Goal: Task Accomplishment & Management: Complete application form

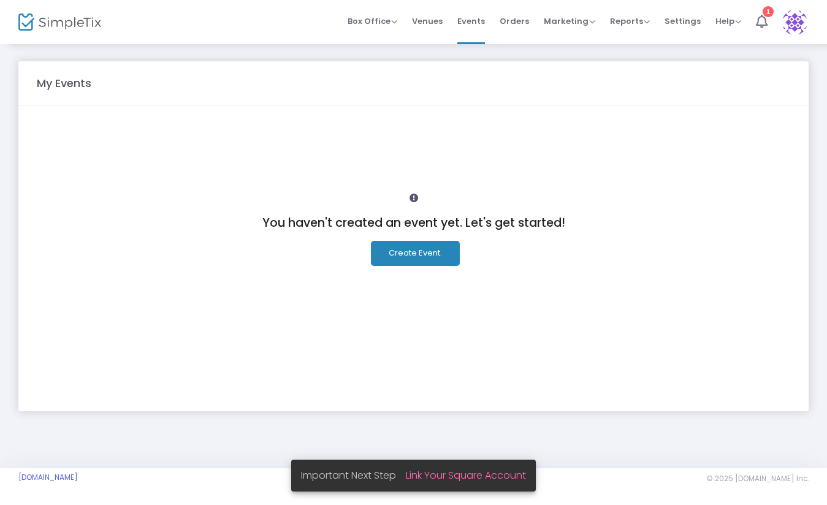
click at [432, 257] on button "Create Event." at bounding box center [415, 253] width 89 height 25
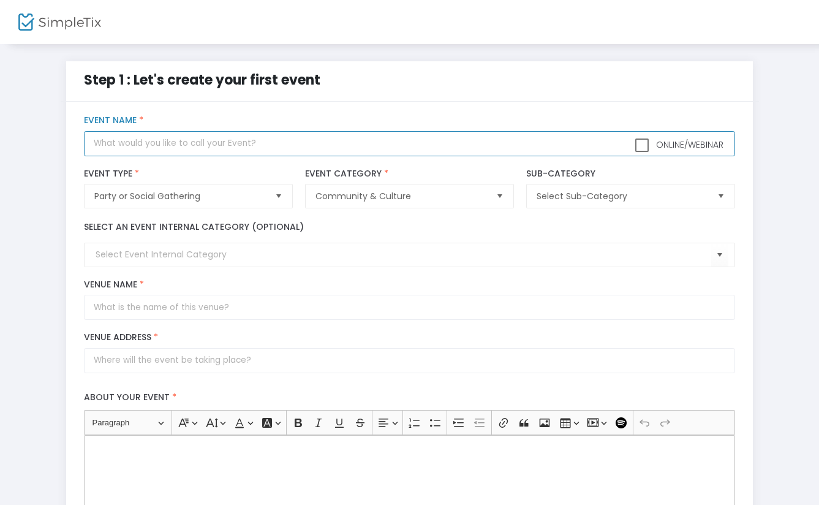
click at [228, 142] on input "text" at bounding box center [410, 143] width 652 height 25
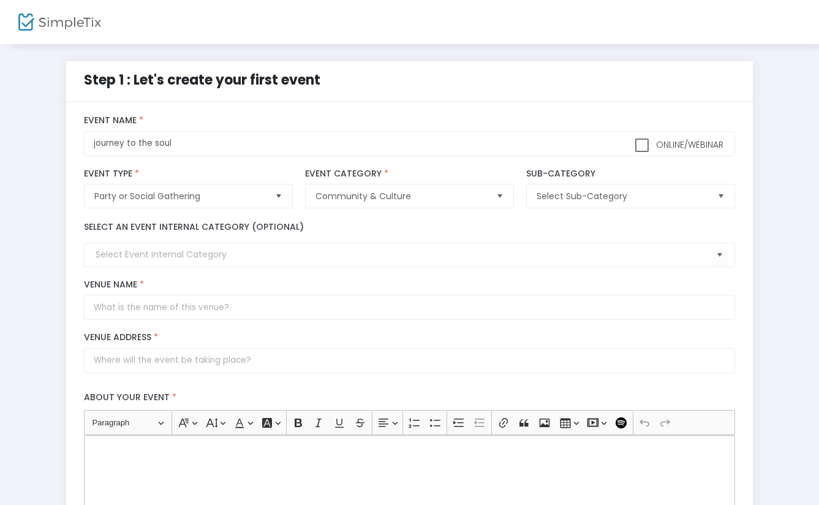
click at [207, 164] on div "Party or Social Gathering Event Type * Event Type is required" at bounding box center [188, 188] width 221 height 53
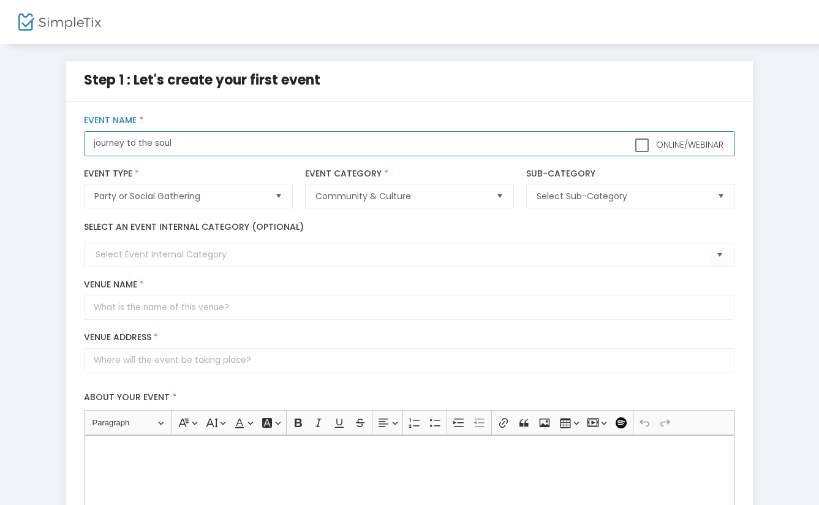
click at [97, 143] on input "journey to the soul" at bounding box center [410, 143] width 652 height 25
click at [721, 197] on span "Select" at bounding box center [722, 196] width 20 height 20
type input "Journey to the soul"
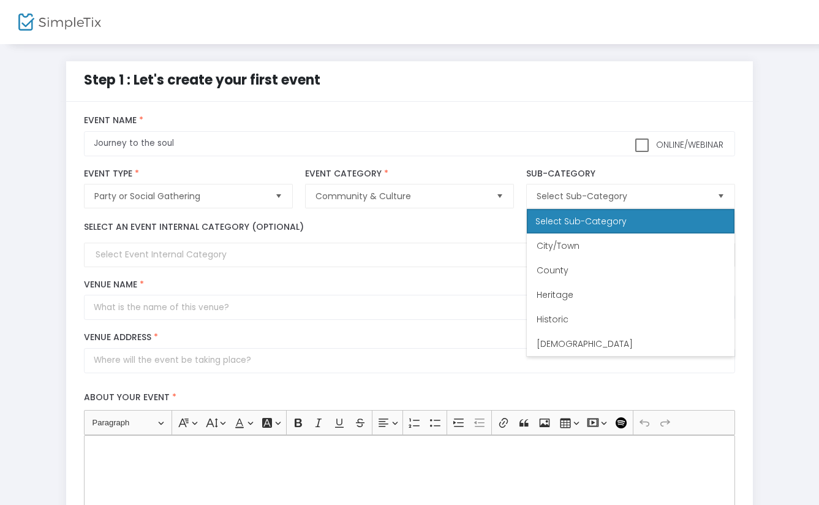
click at [786, 241] on div "Step 1 : Let's create your first event title : Journey to the soul Valid : true…" at bounding box center [409, 452] width 783 height 783
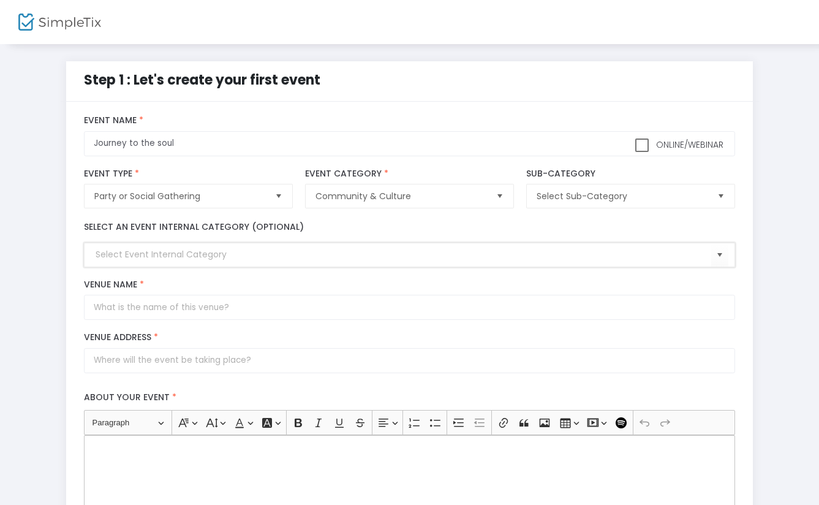
click at [248, 256] on input at bounding box center [404, 254] width 616 height 13
click at [723, 257] on span "Select" at bounding box center [720, 255] width 20 height 20
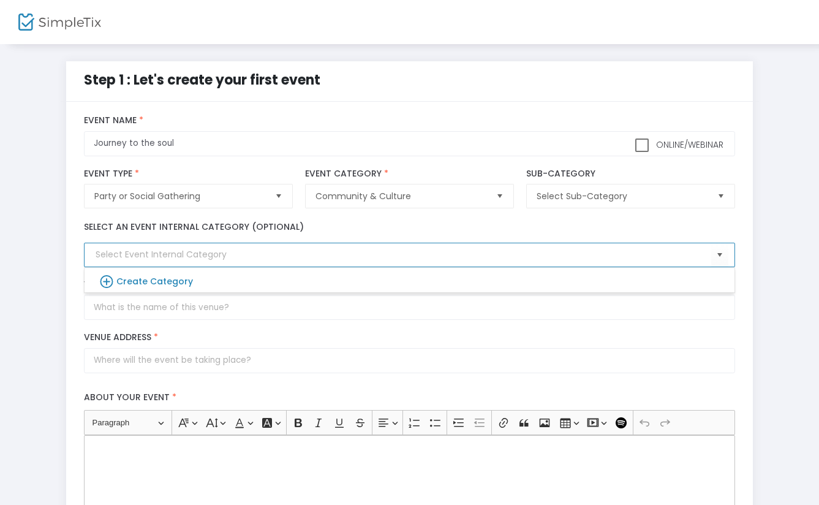
click at [753, 259] on div "Step 1 : Let's create your first event title : Journey to the soul Valid : true…" at bounding box center [410, 452] width 699 height 783
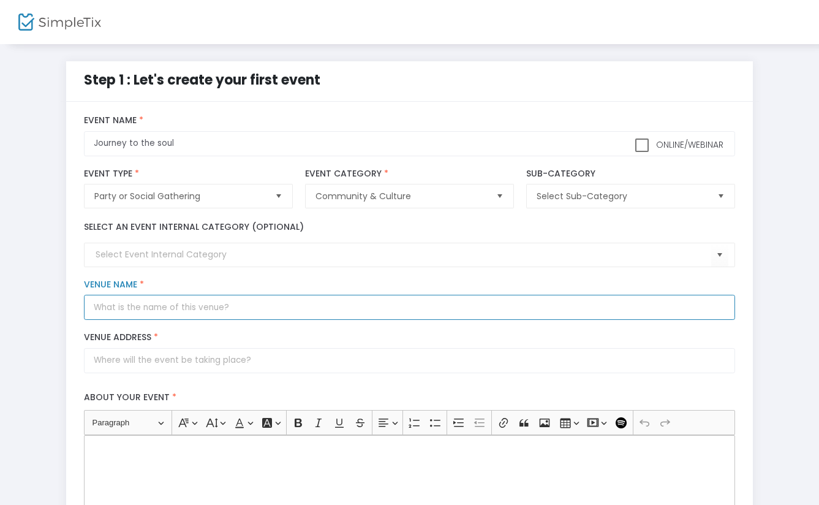
click at [208, 311] on input "Venue Name *" at bounding box center [410, 307] width 652 height 25
type input "Flolo Holistic"
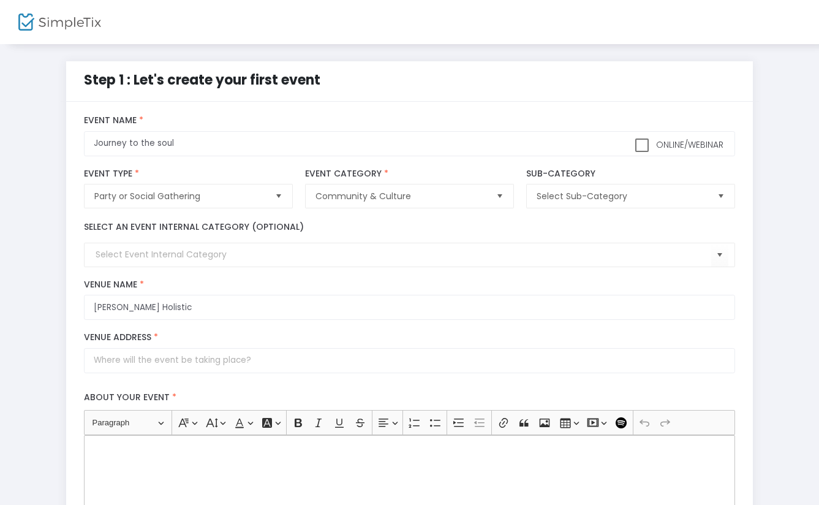
click at [338, 335] on label "Venue Address *" at bounding box center [410, 337] width 652 height 11
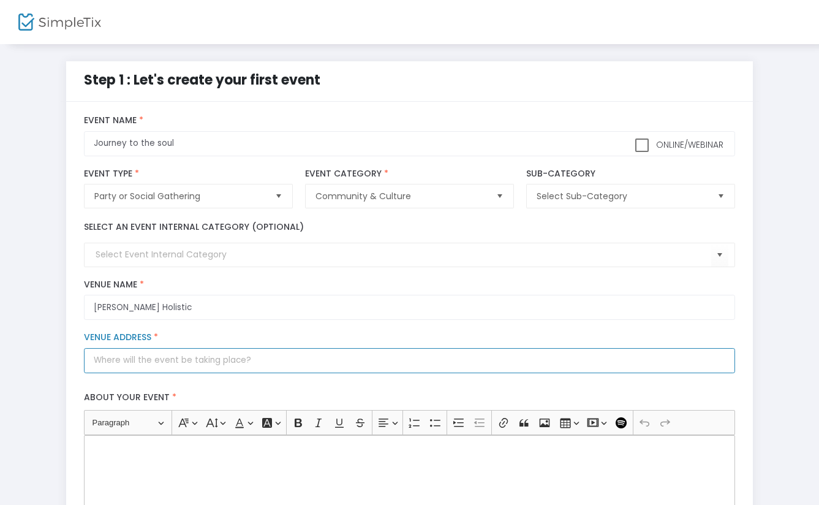
click at [338, 348] on input "Venue Address *" at bounding box center [410, 360] width 652 height 25
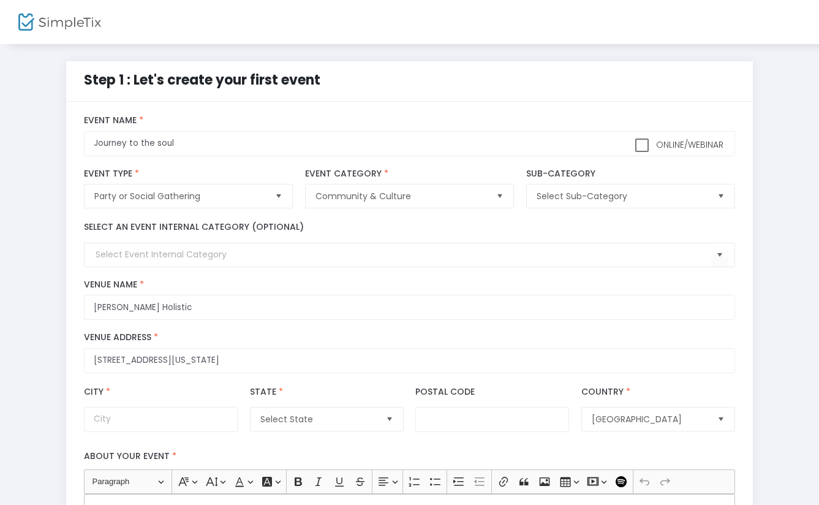
type input "39 West 56th Street"
type input "New York"
type input "10019"
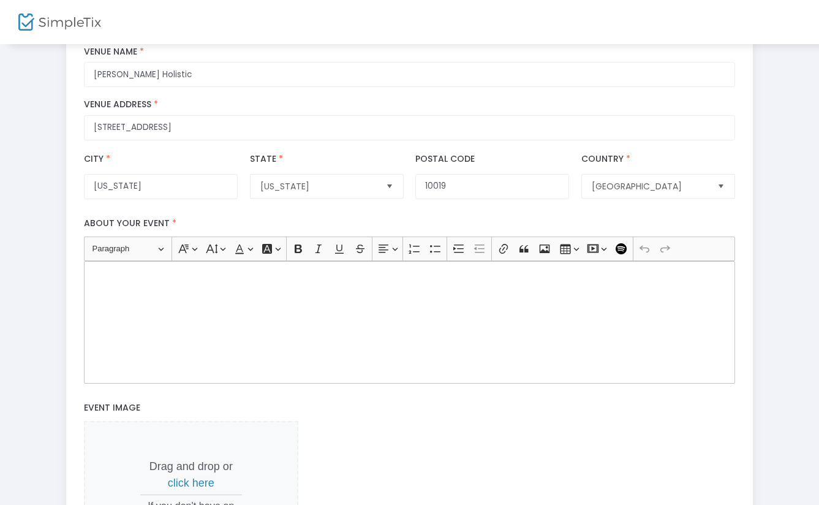
scroll to position [234, 0]
click at [279, 303] on div "Rich Text Editor, main" at bounding box center [410, 321] width 652 height 123
click at [275, 314] on div "Rich Text Editor, main" at bounding box center [410, 321] width 652 height 123
click at [120, 284] on div "Rich Text Editor, main" at bounding box center [410, 321] width 652 height 123
click at [124, 284] on div "Rich Text Editor, main" at bounding box center [410, 321] width 652 height 123
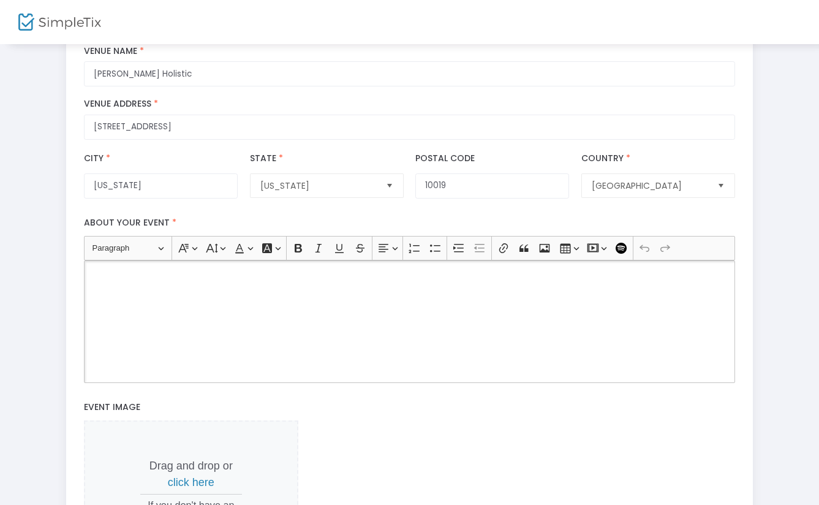
click at [121, 286] on div "Rich Text Editor, main" at bounding box center [410, 321] width 652 height 123
click at [126, 284] on div "Rich Text Editor, main" at bounding box center [410, 321] width 652 height 123
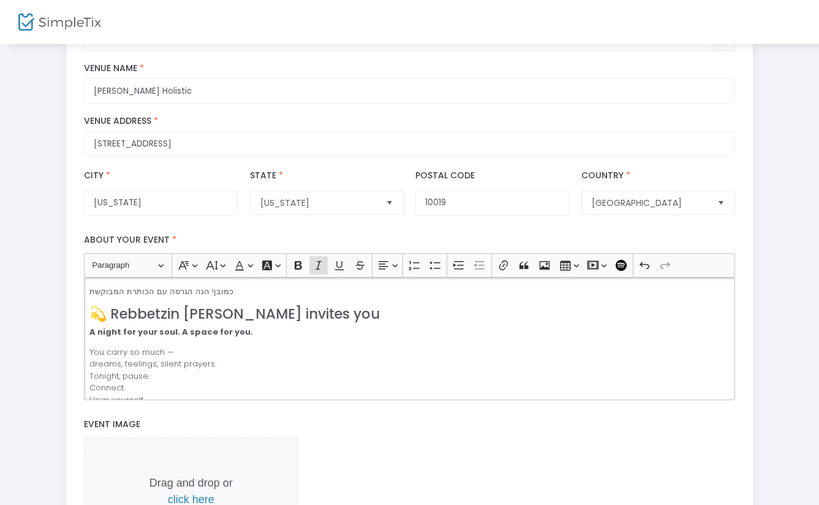
scroll to position [215, 0]
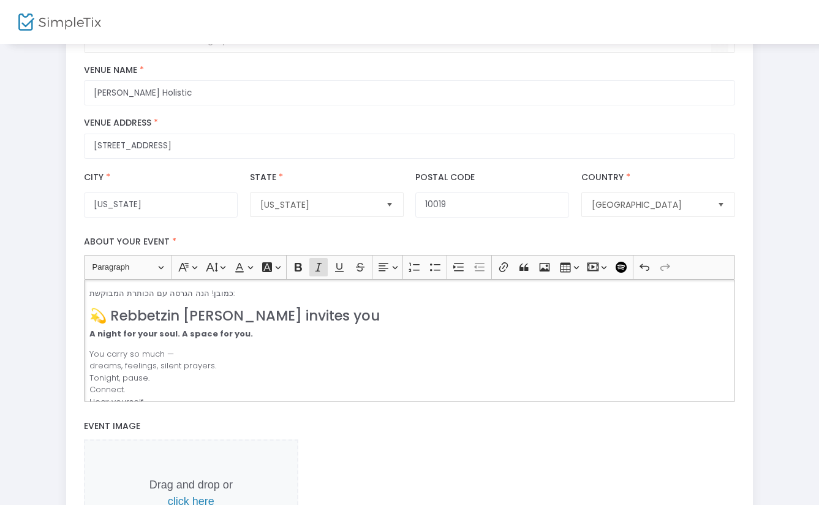
click at [224, 291] on p "כמובן! הנה הגרסה עם הכותרת המבוקשת:" at bounding box center [409, 293] width 641 height 12
click at [243, 316] on h3 "💫 Rebbetzin Chanita Akoka invites you" at bounding box center [409, 316] width 641 height 17
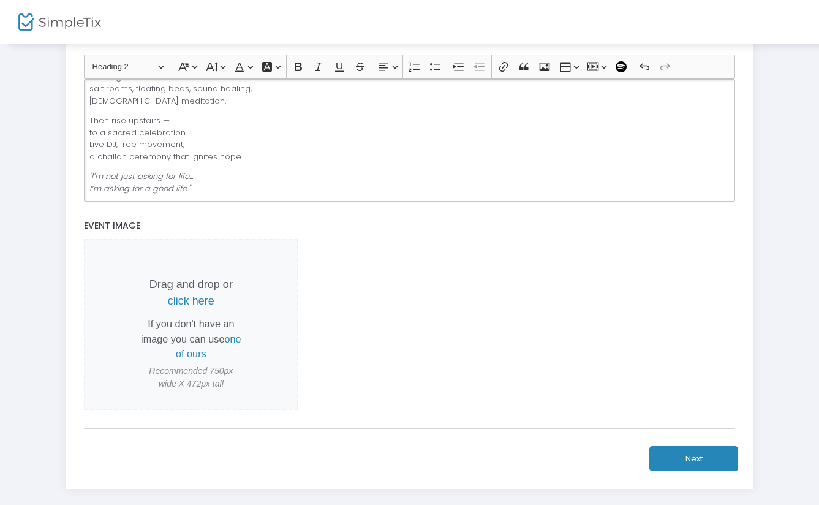
scroll to position [415, 0]
click at [201, 305] on span "click here" at bounding box center [191, 301] width 47 height 12
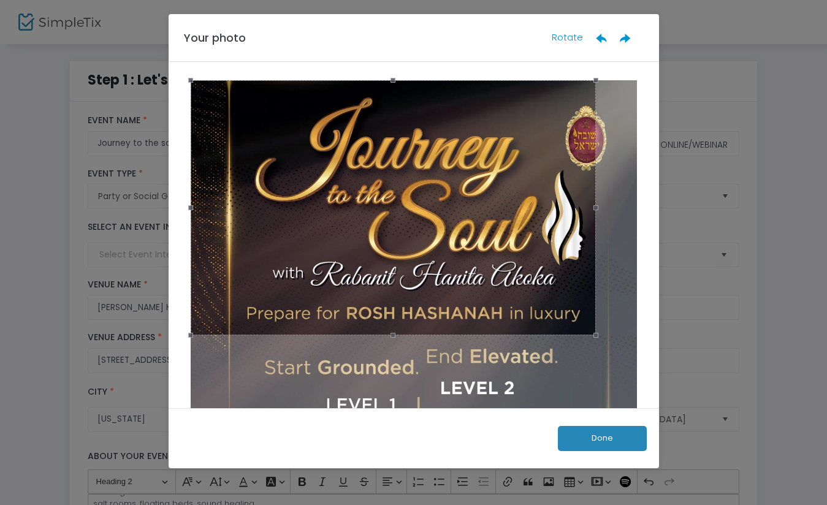
click at [627, 96] on img at bounding box center [414, 373] width 454 height 587
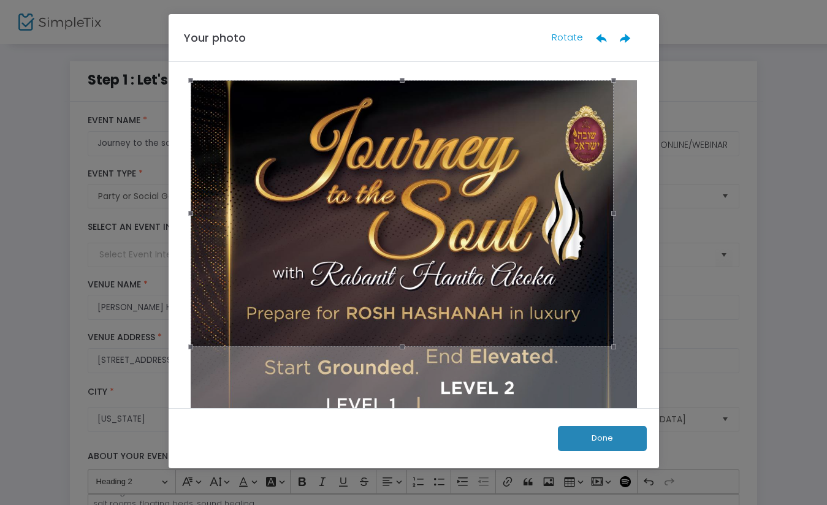
click at [615, 444] on button "Done" at bounding box center [602, 438] width 89 height 25
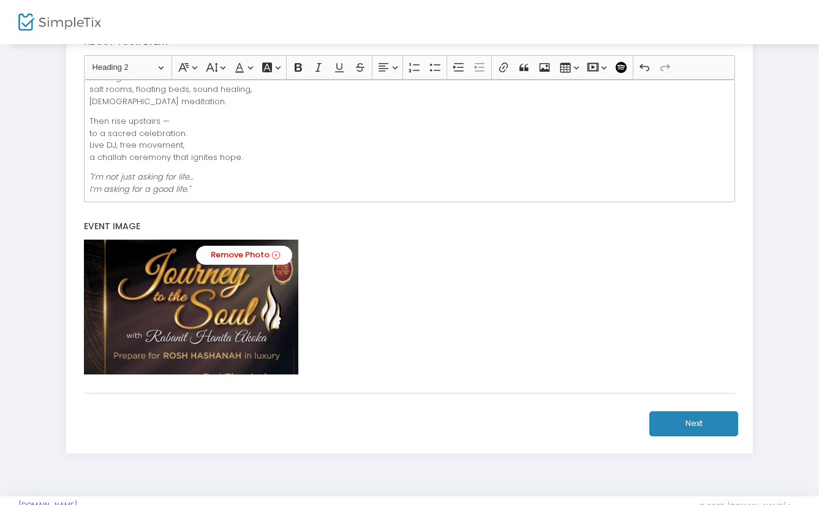
scroll to position [443, 0]
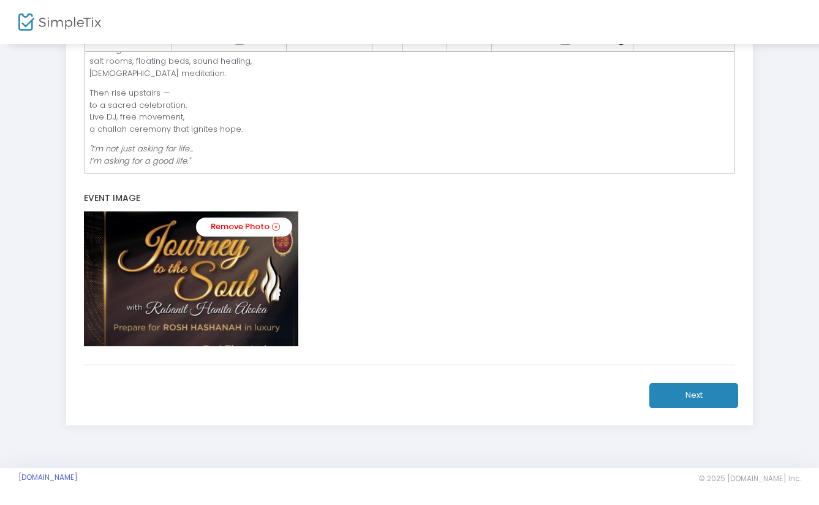
click at [699, 396] on button "Next" at bounding box center [694, 395] width 89 height 25
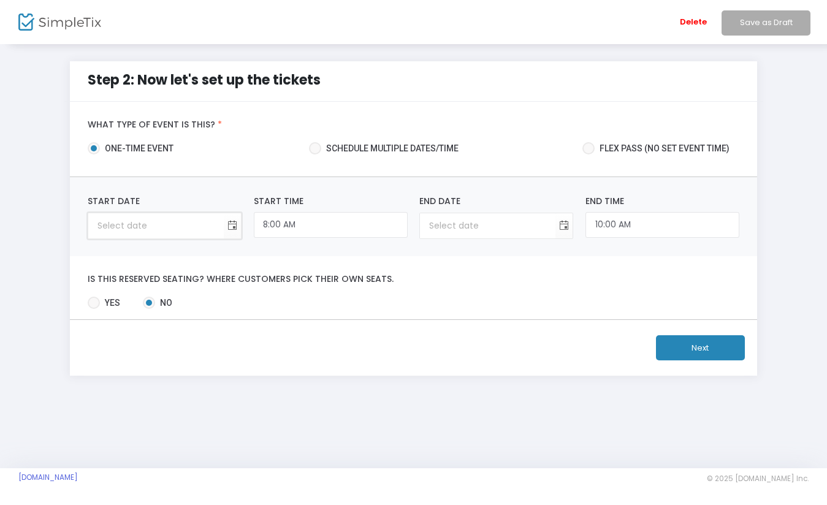
click at [183, 222] on input at bounding box center [155, 225] width 135 height 25
type input "month/day/year"
click at [230, 226] on span "Toggle calendar" at bounding box center [232, 226] width 20 height 20
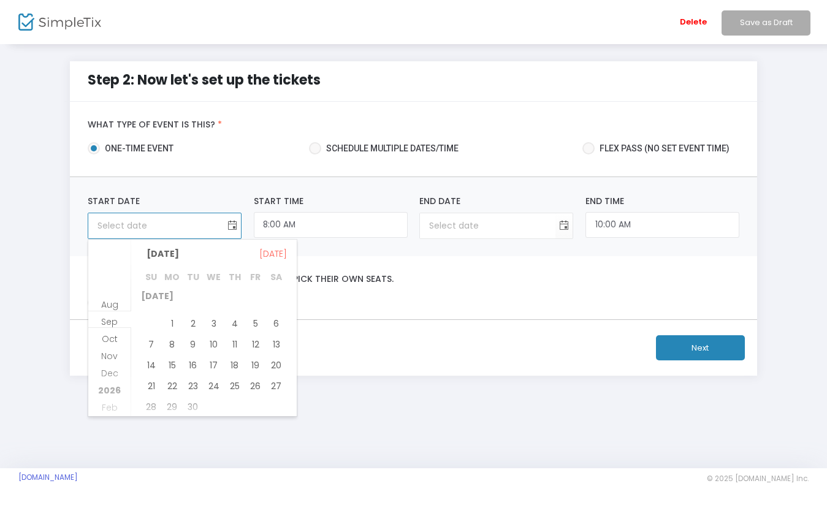
scroll to position [138, 0]
click at [196, 342] on span "9" at bounding box center [193, 342] width 21 height 21
type input "9/9/2025"
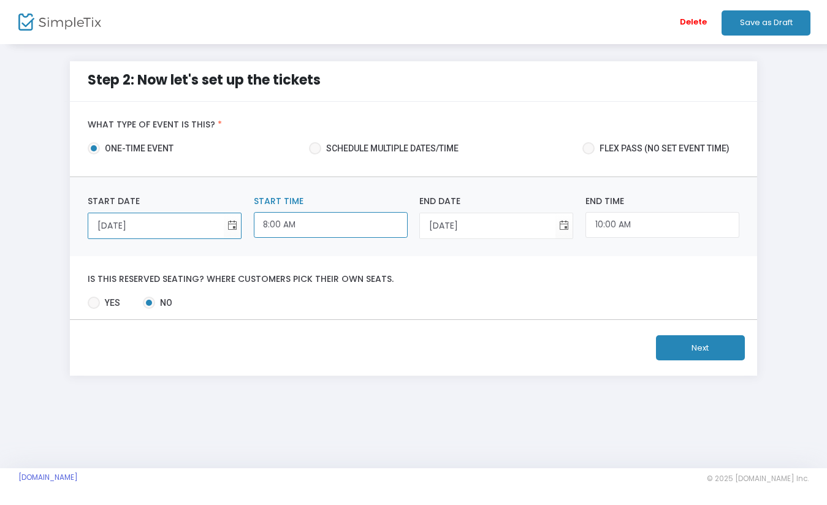
click at [327, 227] on input "8:00 AM" at bounding box center [331, 225] width 154 height 26
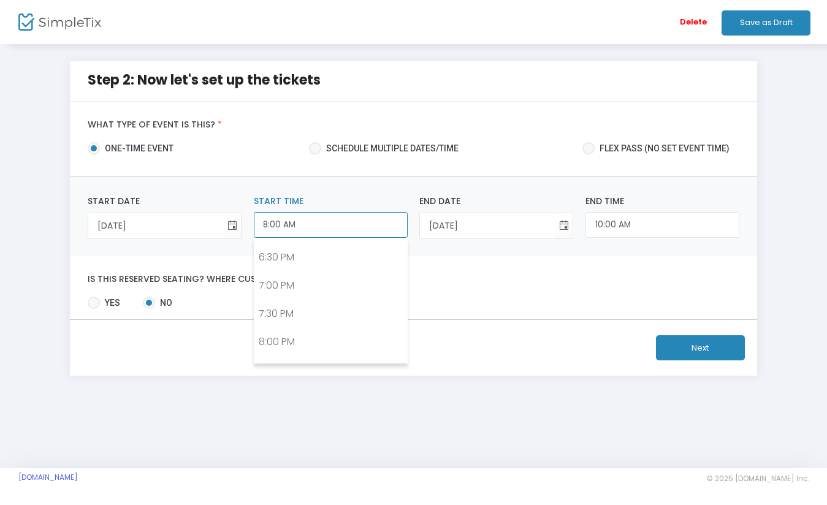
scroll to position [1037, 0]
click at [289, 313] on link "7:30 PM" at bounding box center [330, 314] width 153 height 28
type input "7:30 PM"
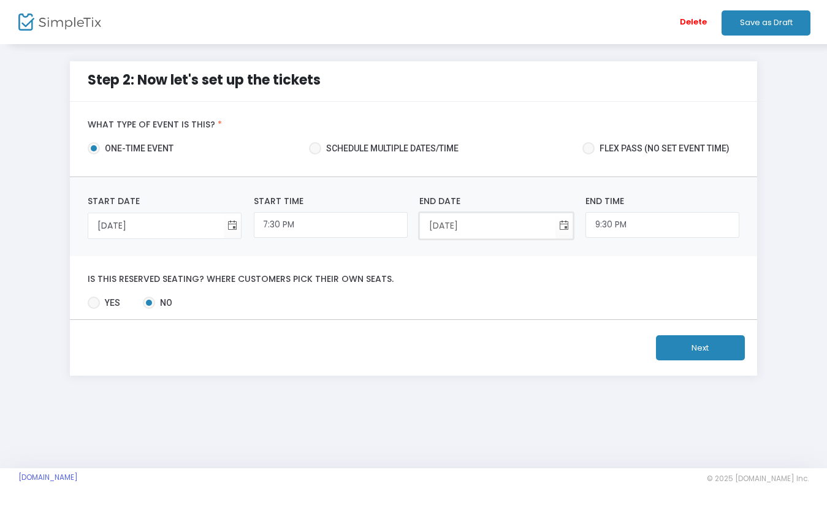
click at [500, 229] on input "9/9/2025" at bounding box center [487, 225] width 135 height 25
click at [642, 227] on input "9:30 PM" at bounding box center [662, 225] width 154 height 26
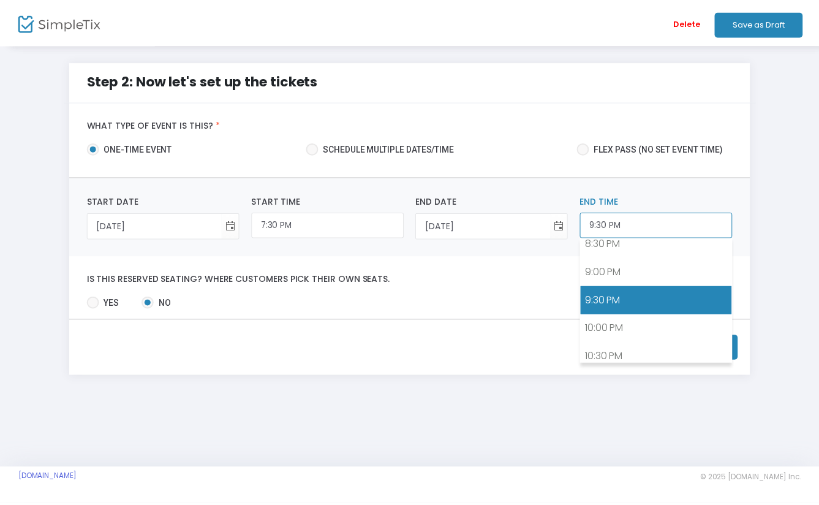
scroll to position [1228, 0]
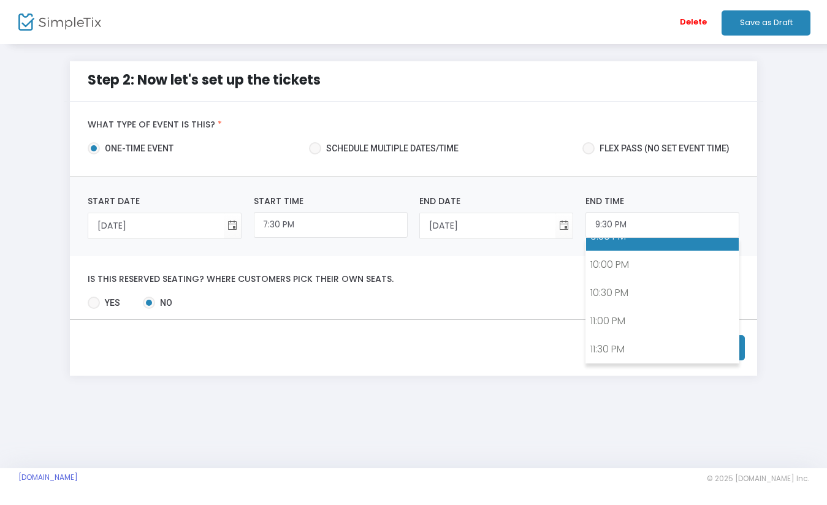
click at [629, 351] on link "11:30 PM" at bounding box center [662, 349] width 153 height 28
type input "11:30 PM"
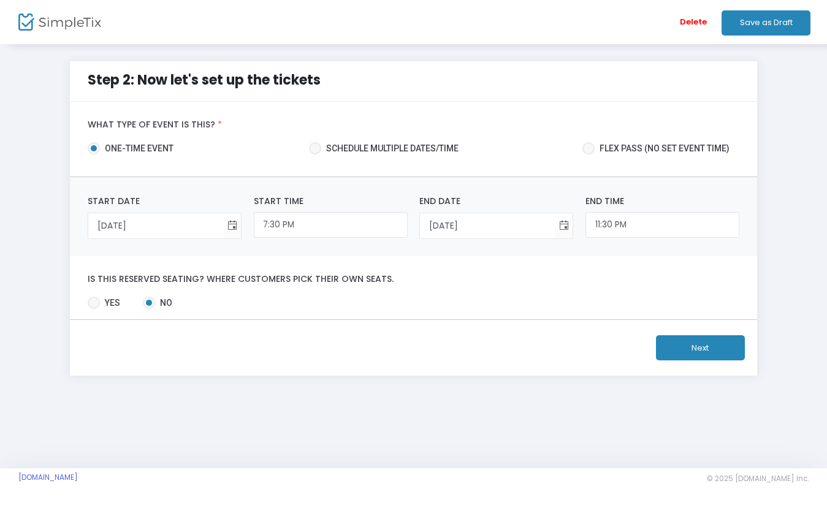
click at [691, 352] on button "Next" at bounding box center [700, 347] width 89 height 25
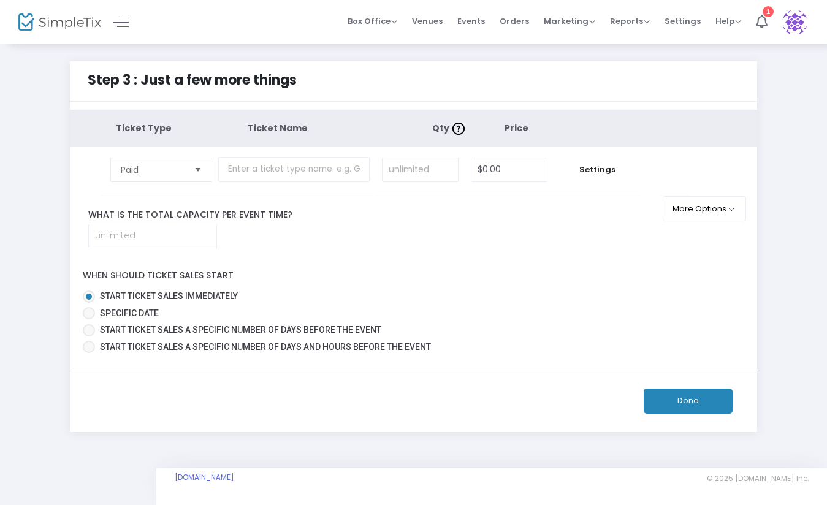
click at [196, 176] on span "Select" at bounding box center [198, 169] width 20 height 20
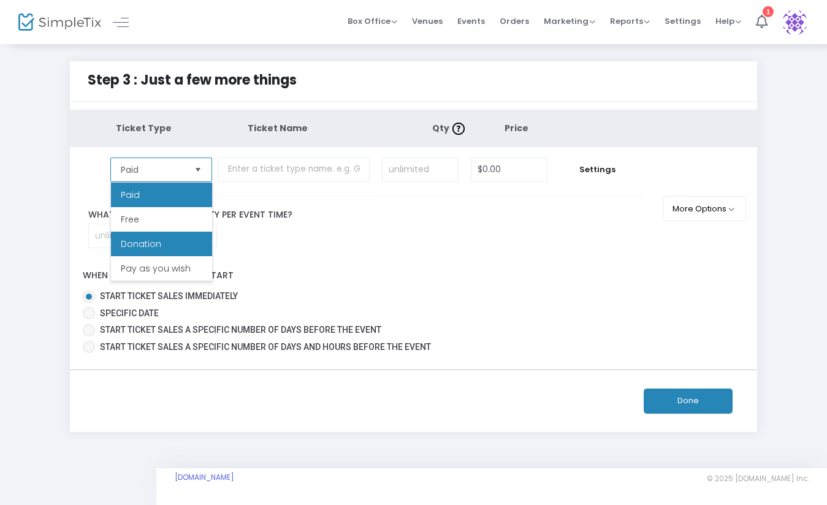
click at [159, 243] on li "Donation" at bounding box center [161, 244] width 101 height 25
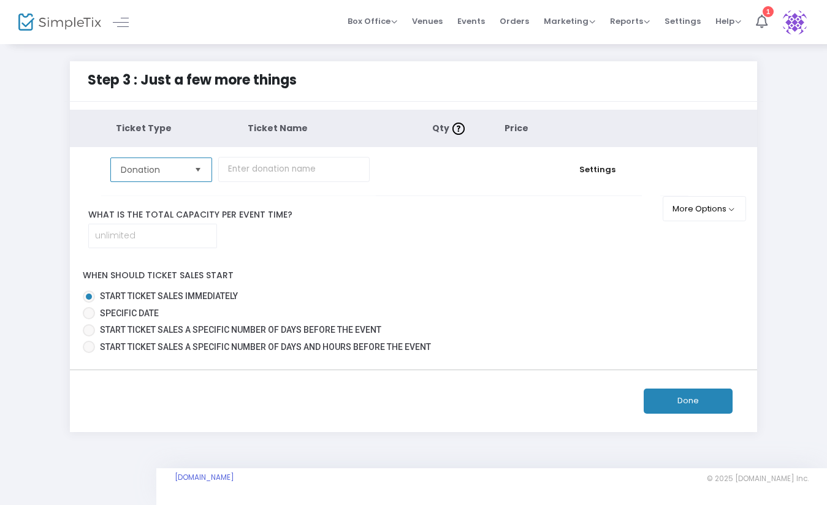
click at [208, 166] on span "Select" at bounding box center [198, 169] width 20 height 20
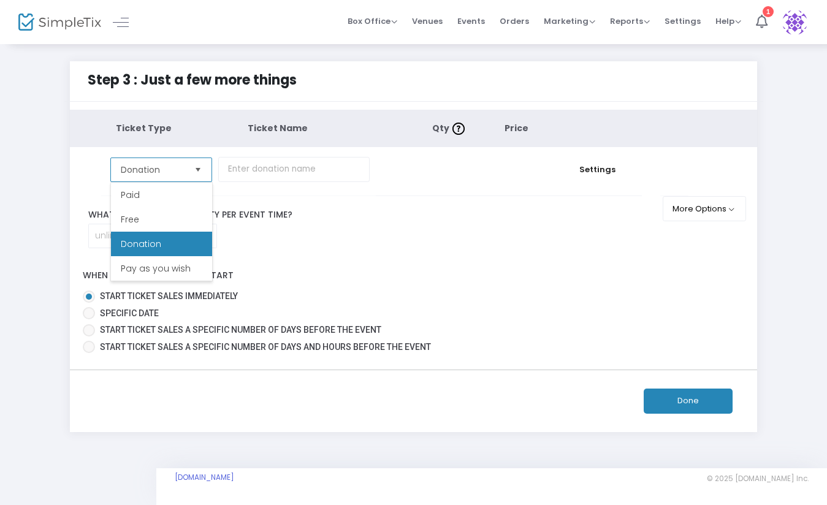
click at [203, 172] on span "Select" at bounding box center [198, 169] width 20 height 20
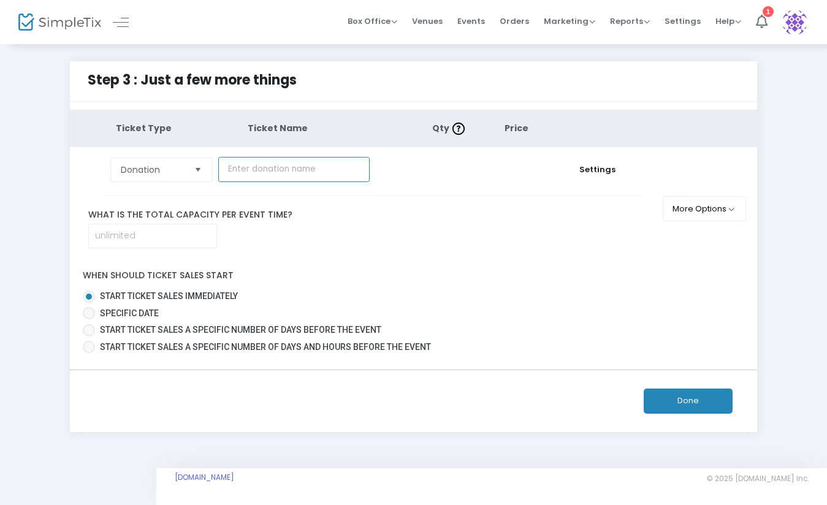
click at [303, 173] on input "text" at bounding box center [293, 169] width 151 height 25
click at [200, 169] on span "Select" at bounding box center [198, 169] width 20 height 20
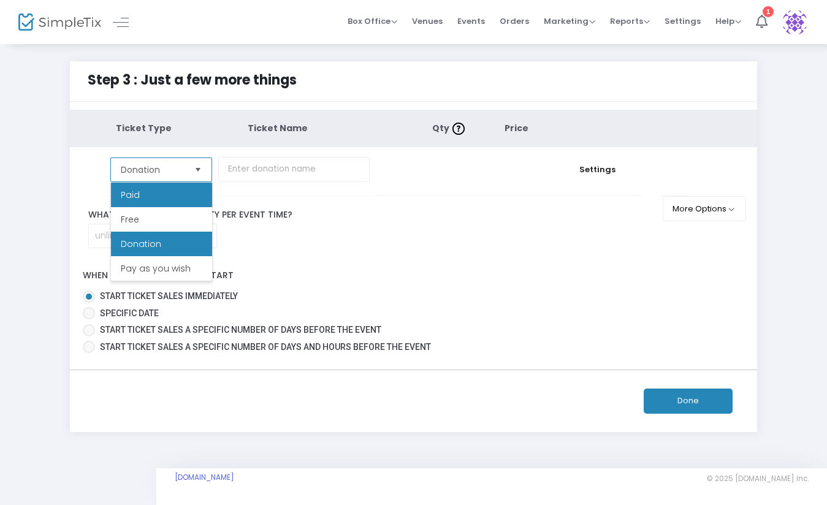
click at [151, 195] on li "Paid" at bounding box center [161, 195] width 101 height 25
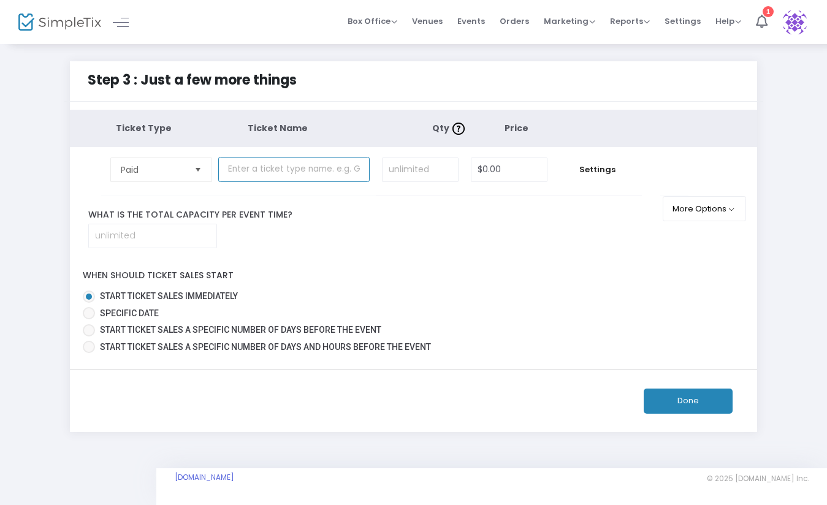
click at [326, 167] on input "text" at bounding box center [293, 169] width 151 height 25
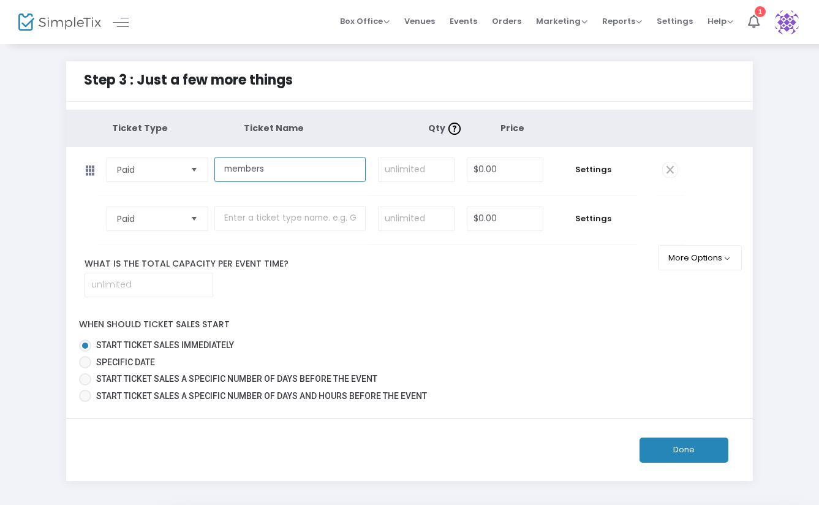
type input "members"
click at [502, 173] on input "$0.00" at bounding box center [505, 169] width 75 height 23
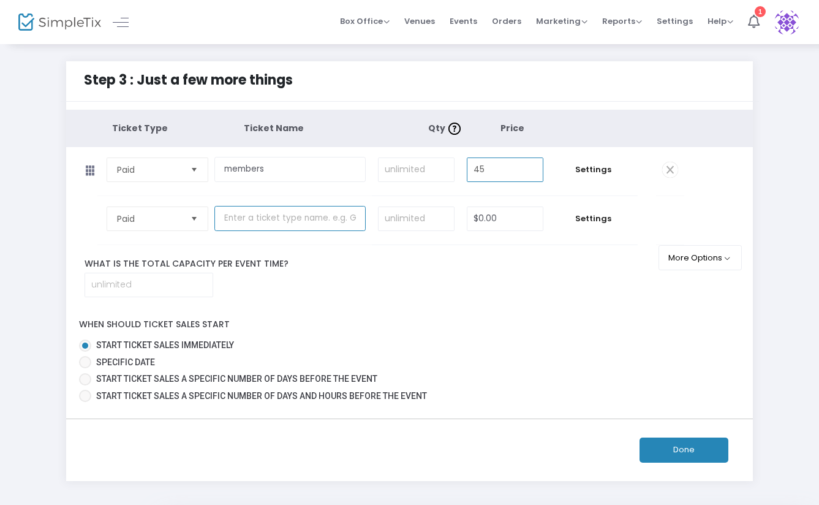
click at [285, 218] on input "text" at bounding box center [290, 218] width 151 height 25
type input "$45.00"
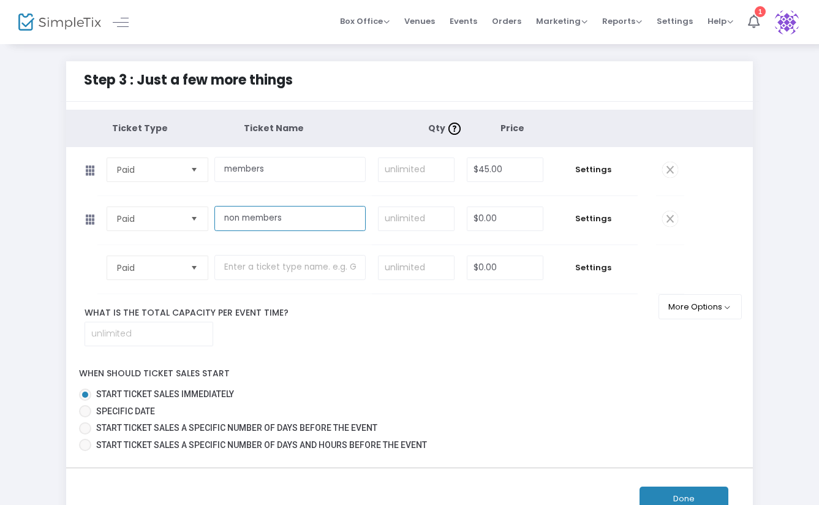
type input "non members"
click at [500, 218] on input "$0.00" at bounding box center [505, 218] width 75 height 23
click at [265, 220] on input "non members" at bounding box center [290, 218] width 151 height 25
type input "$0.00"
type input "nonmembers"
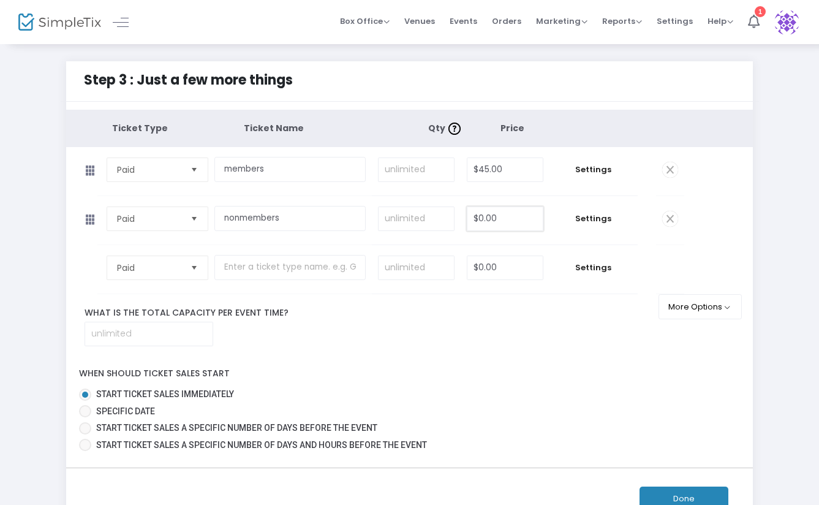
click at [509, 221] on input "$0.00" at bounding box center [505, 218] width 75 height 23
click at [196, 268] on span "Select" at bounding box center [194, 267] width 20 height 20
type input "$55.00"
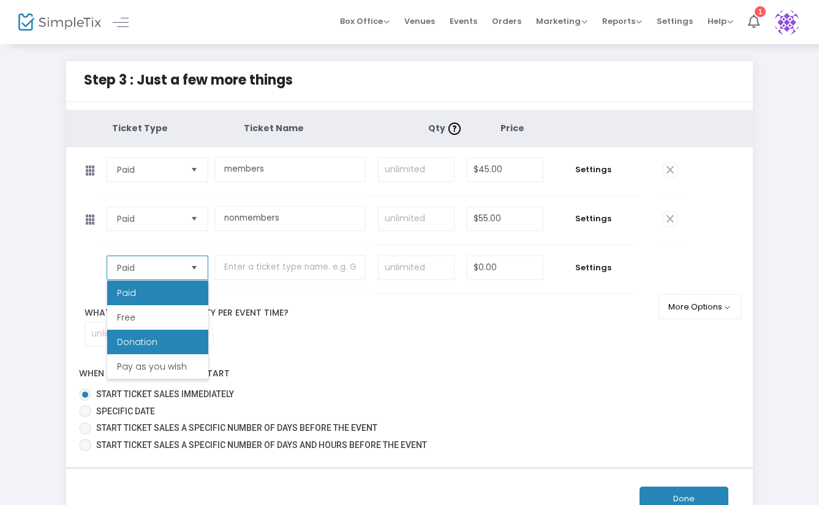
click at [161, 340] on li "Donation" at bounding box center [157, 342] width 101 height 25
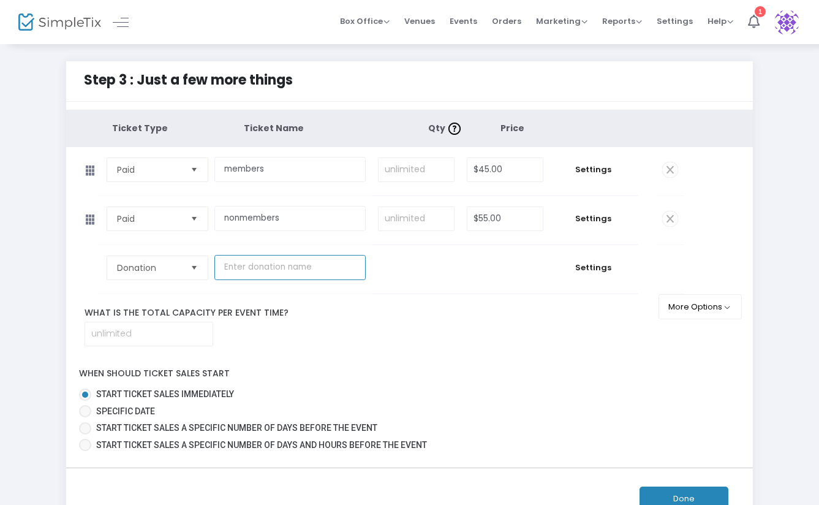
click at [286, 268] on input "text" at bounding box center [290, 267] width 151 height 25
click at [195, 271] on span "Select" at bounding box center [194, 267] width 20 height 20
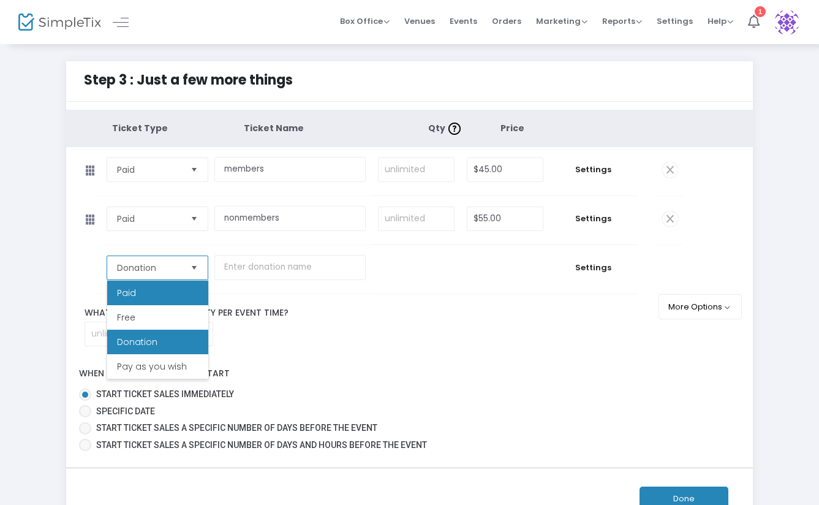
click at [140, 296] on li "Paid" at bounding box center [157, 293] width 101 height 25
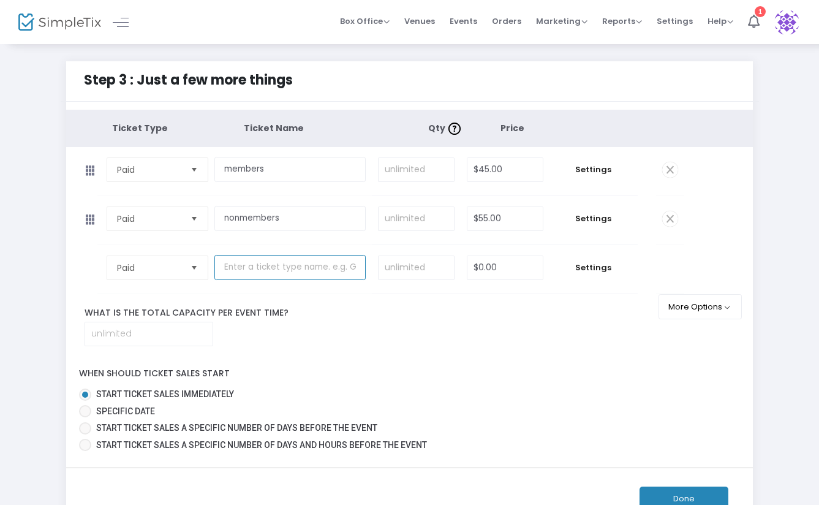
click at [311, 268] on input "text" at bounding box center [290, 267] width 151 height 25
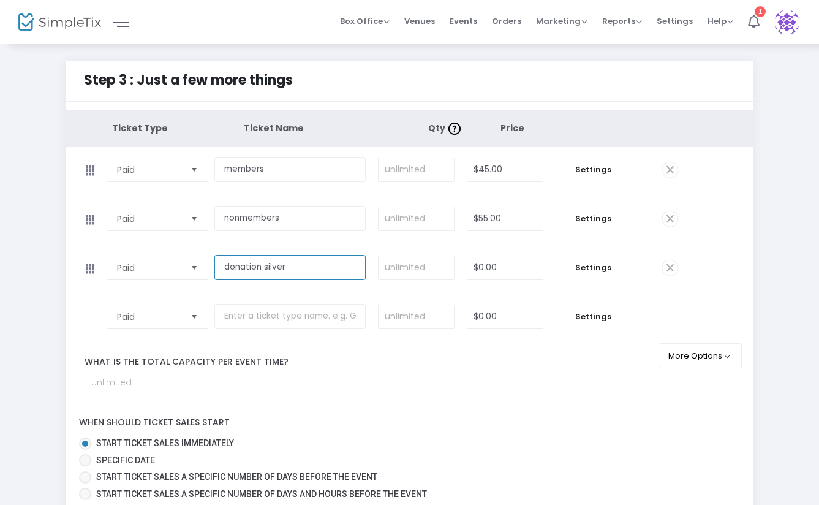
type input "donation silver"
click at [500, 266] on input "$0.00" at bounding box center [505, 267] width 75 height 23
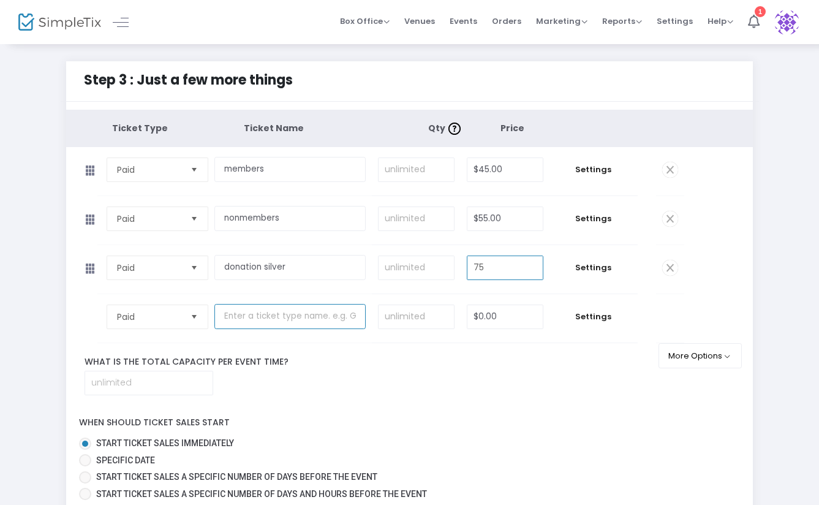
click at [283, 317] on input "text" at bounding box center [290, 316] width 151 height 25
type input "$75.00"
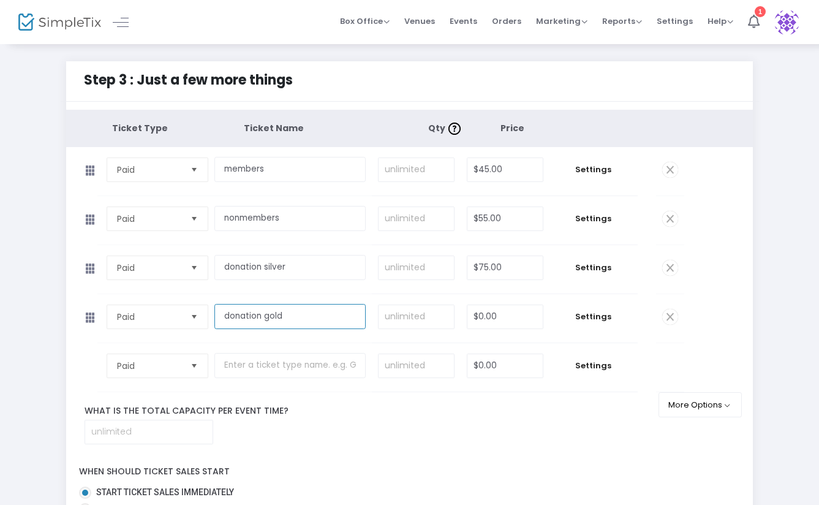
type input "donation gold"
click at [493, 313] on input "$0.00" at bounding box center [505, 316] width 75 height 23
click at [458, 446] on div "Ticket Type Ticket Name Qty Price Paid Required. members Required. Required. $4…" at bounding box center [409, 332] width 687 height 444
type input "$100.00"
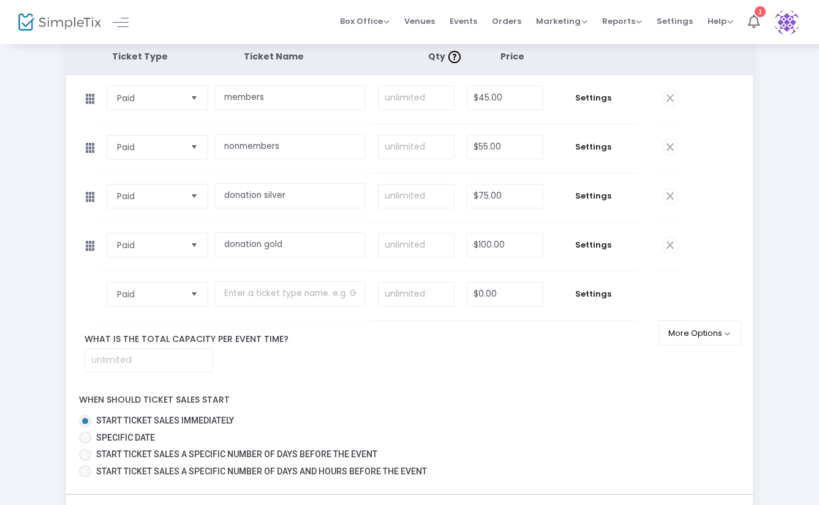
scroll to position [69, 0]
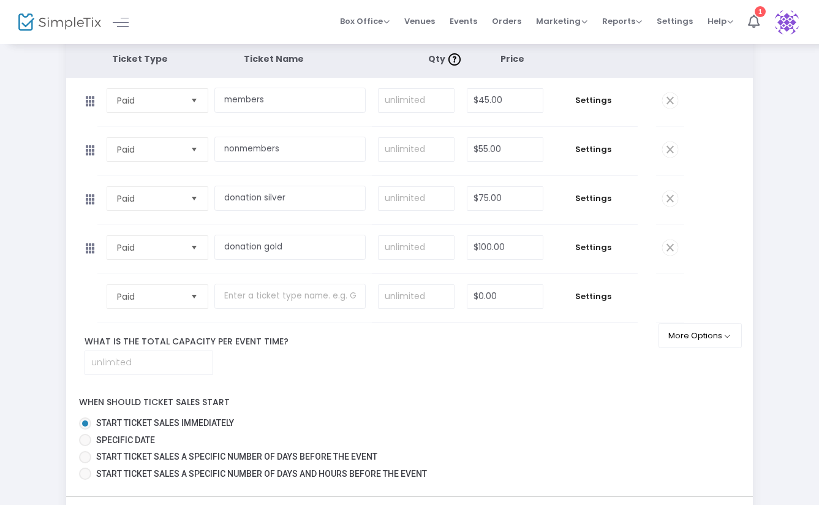
click at [197, 304] on span "Select" at bounding box center [194, 296] width 20 height 20
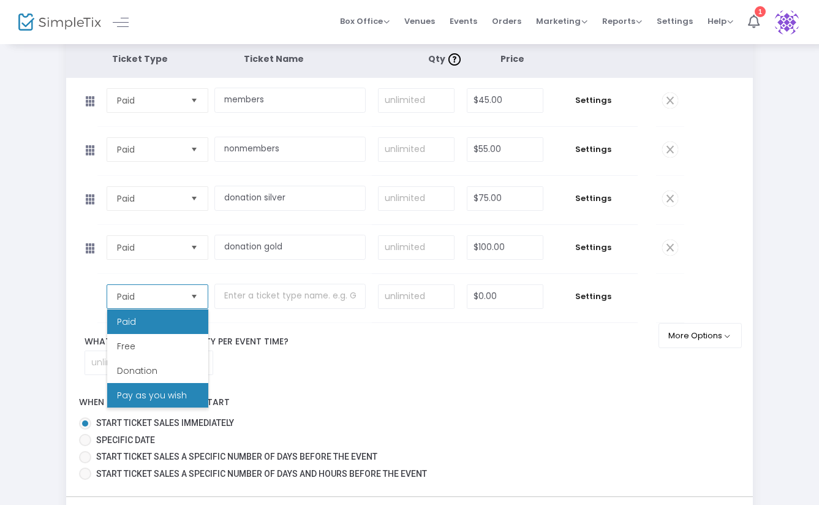
click at [181, 390] on span "Pay as you wish" at bounding box center [152, 395] width 70 height 12
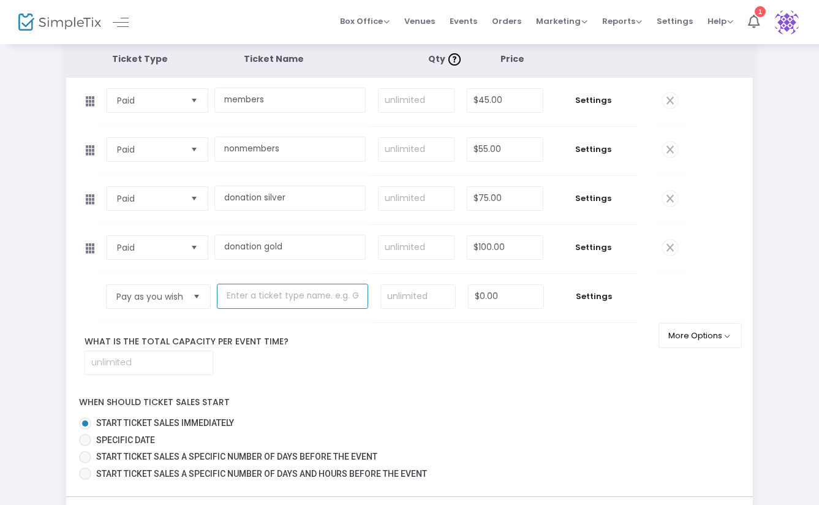
click at [303, 297] on input "text" at bounding box center [292, 296] width 151 height 25
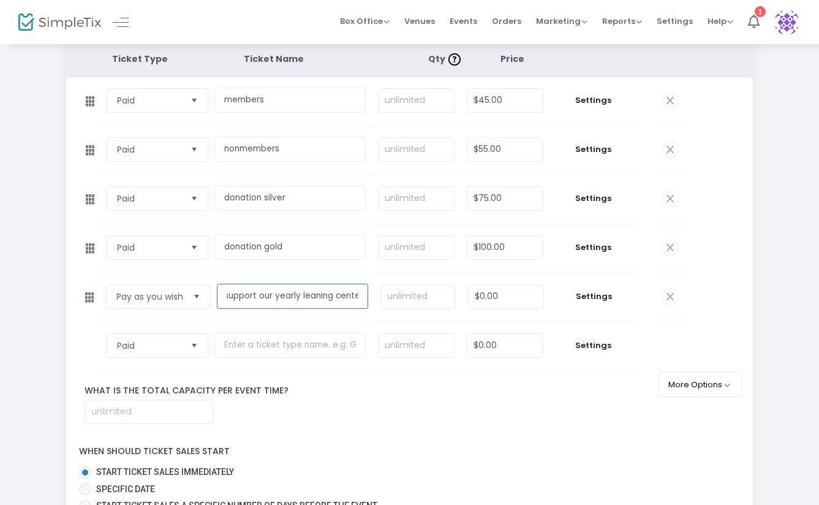
scroll to position [0, 6]
type input "support our yearly leaning center"
click at [485, 441] on div "When should ticket sales start Start ticket sales immediately Specific Date Sta…" at bounding box center [410, 484] width 699 height 97
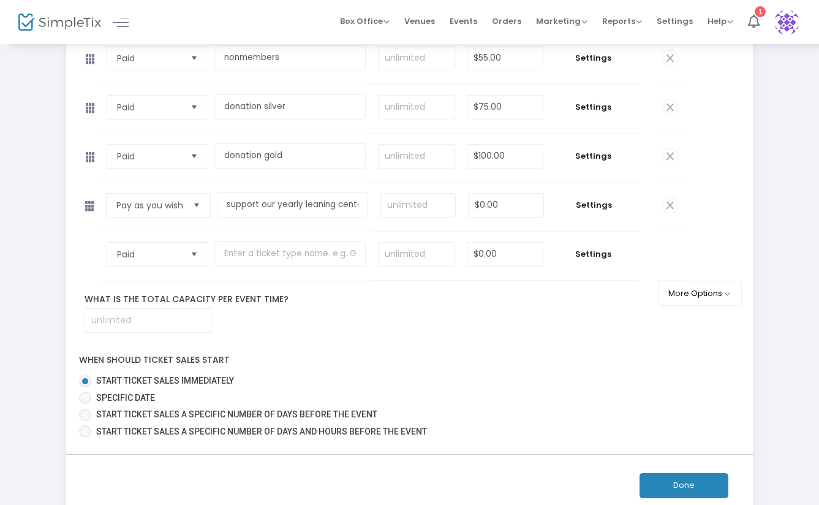
scroll to position [164, 0]
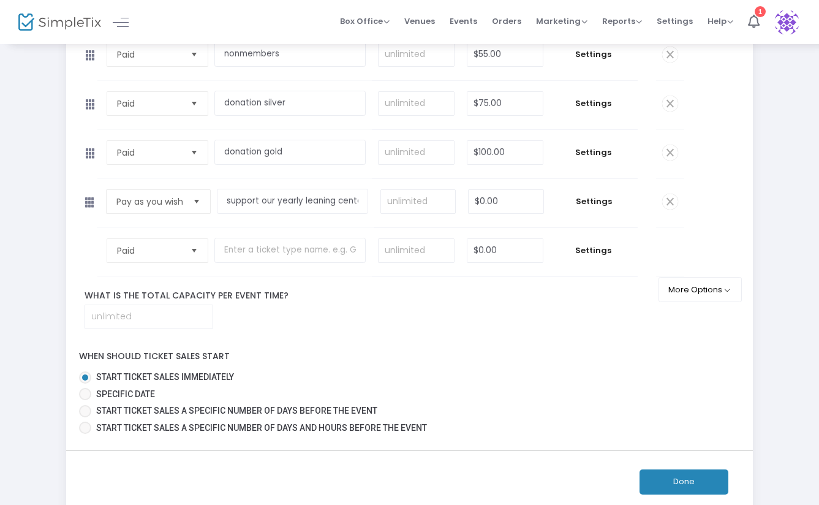
click at [685, 479] on button "Done" at bounding box center [684, 481] width 89 height 25
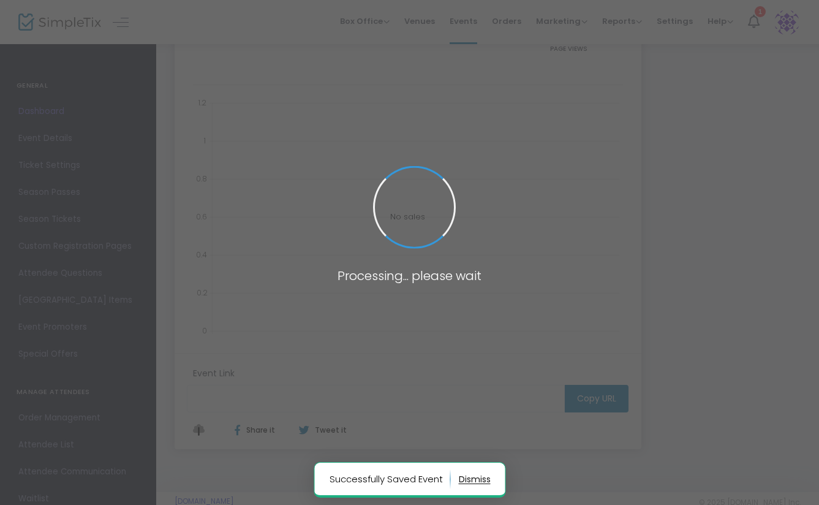
type input "https://www.simpletix.com/e/journey-to-the-soul-tickets-230465"
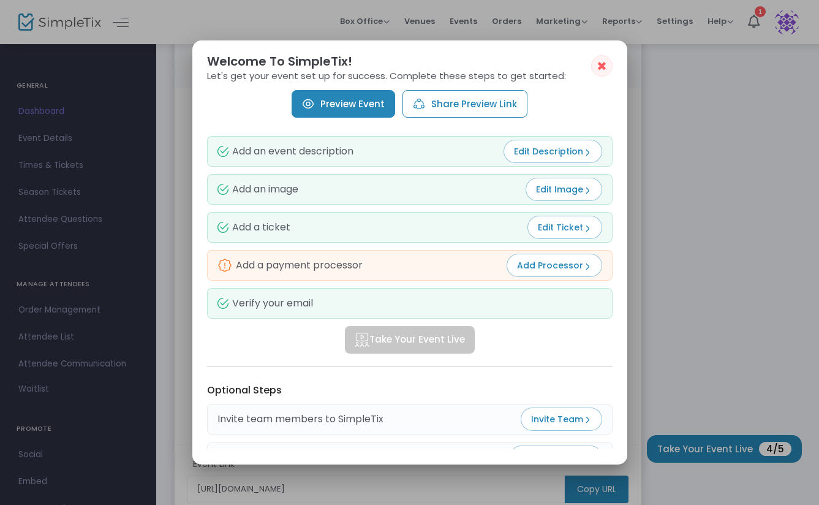
click at [560, 269] on span "Add Processor" at bounding box center [554, 265] width 75 height 12
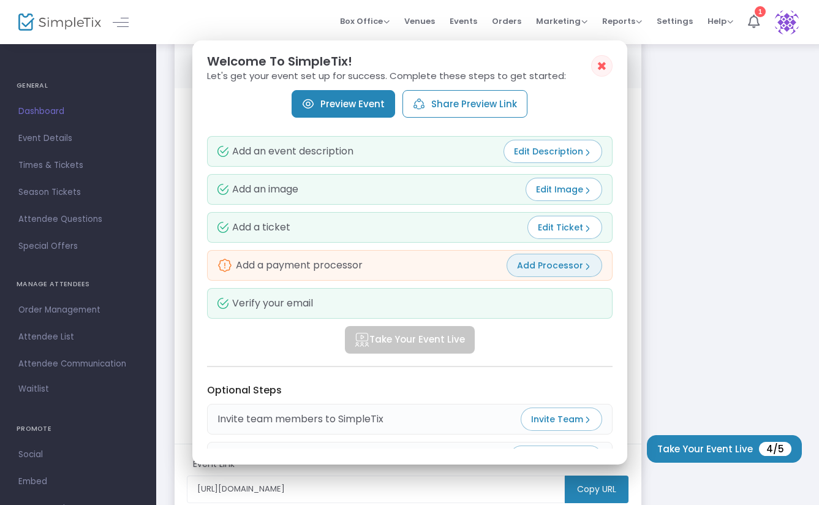
scroll to position [164, 0]
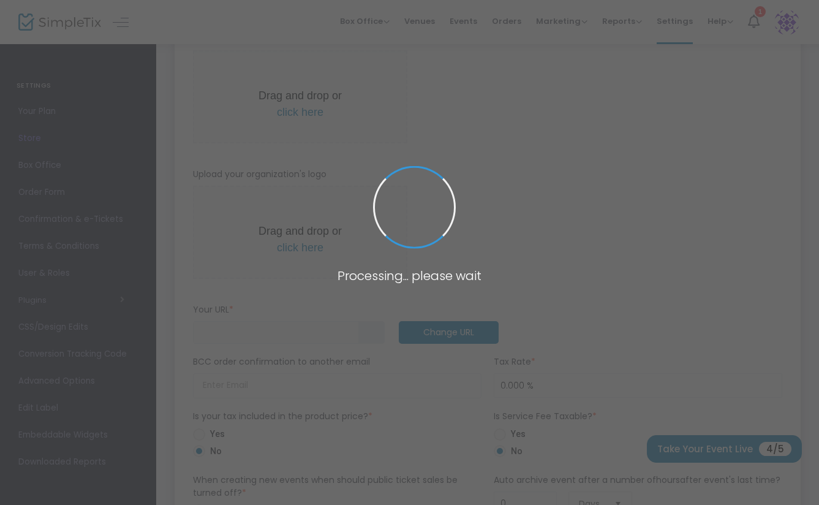
type input "https://privateparty40"
radio input "false"
radio input "true"
type input "private party"
type input "3474072653"
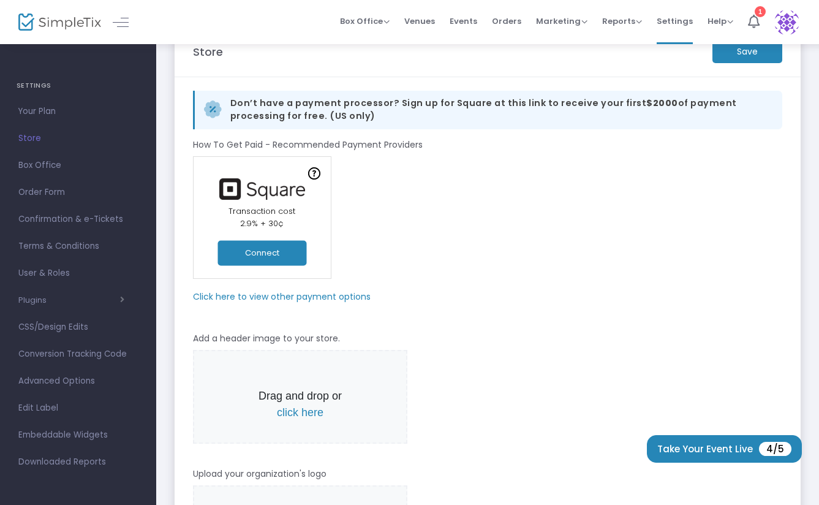
scroll to position [34, 0]
click at [353, 300] on m-panel-subtitle "Click here to view other payment options" at bounding box center [282, 297] width 178 height 13
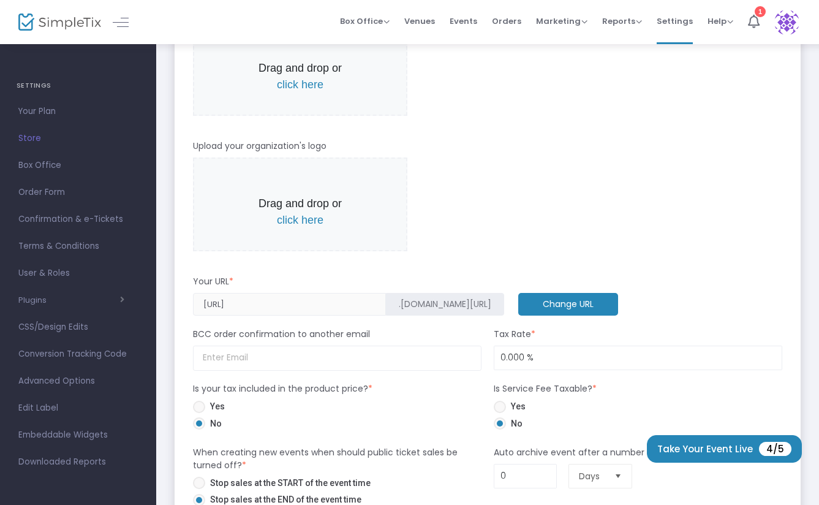
scroll to position [471, 0]
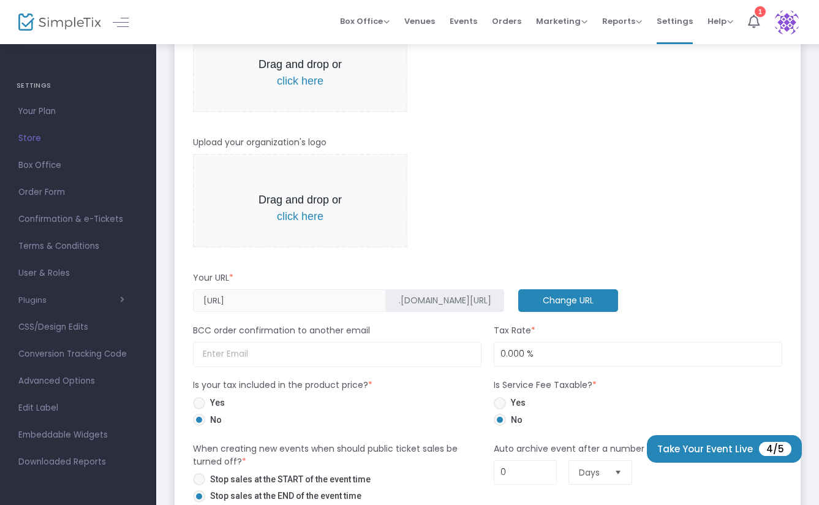
click at [519, 303] on m-button "Change URL" at bounding box center [569, 300] width 100 height 23
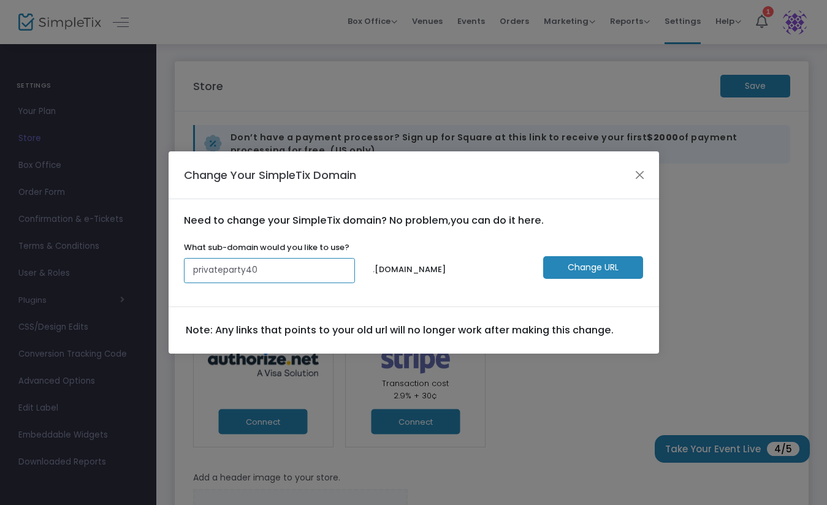
click at [278, 272] on input "privateparty40" at bounding box center [270, 270] width 172 height 25
type input "p"
type input "journeytothesoulrabanitakoka"
click at [607, 270] on m-button "Change URL" at bounding box center [593, 267] width 100 height 23
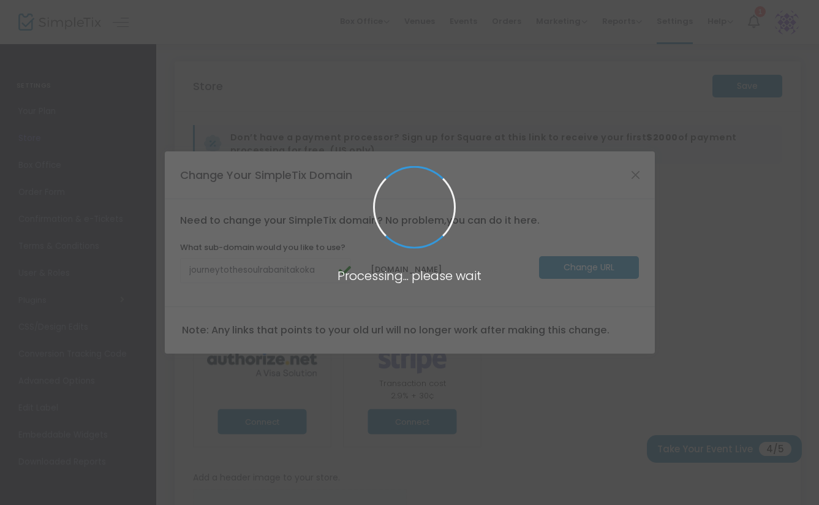
type input "https://journeytothesoulrabanitakoka"
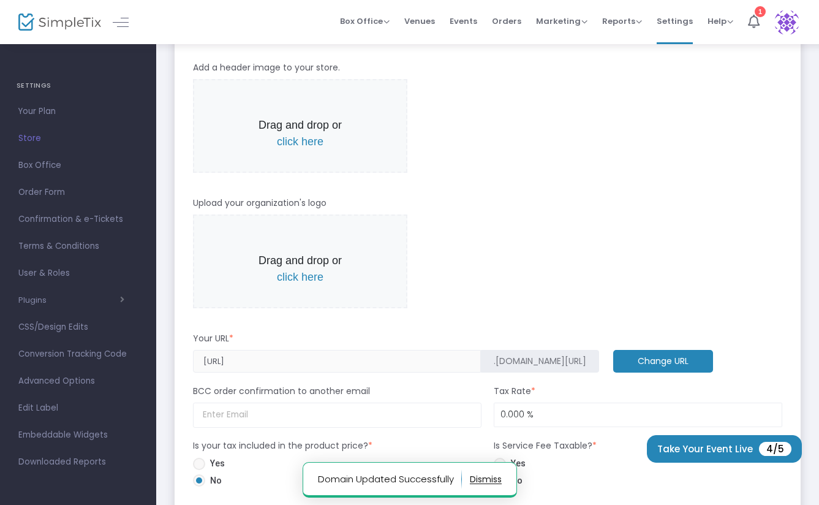
scroll to position [429, 0]
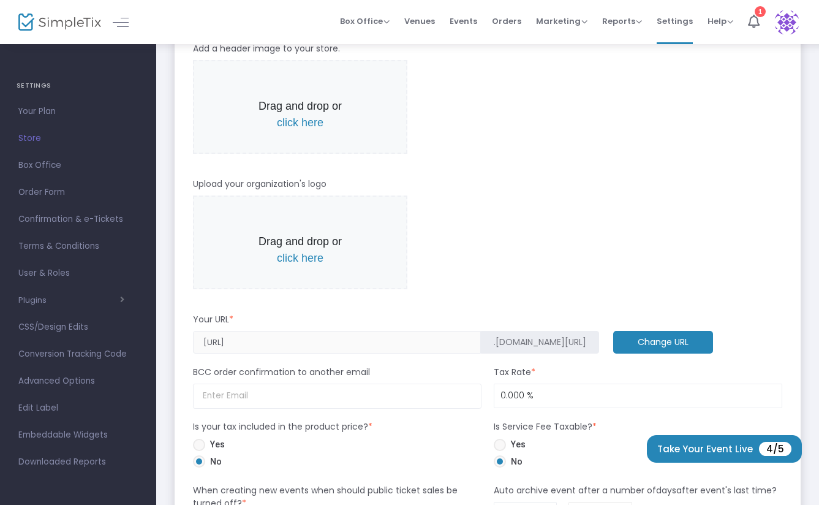
click at [614, 343] on m-button "Change URL" at bounding box center [664, 342] width 100 height 23
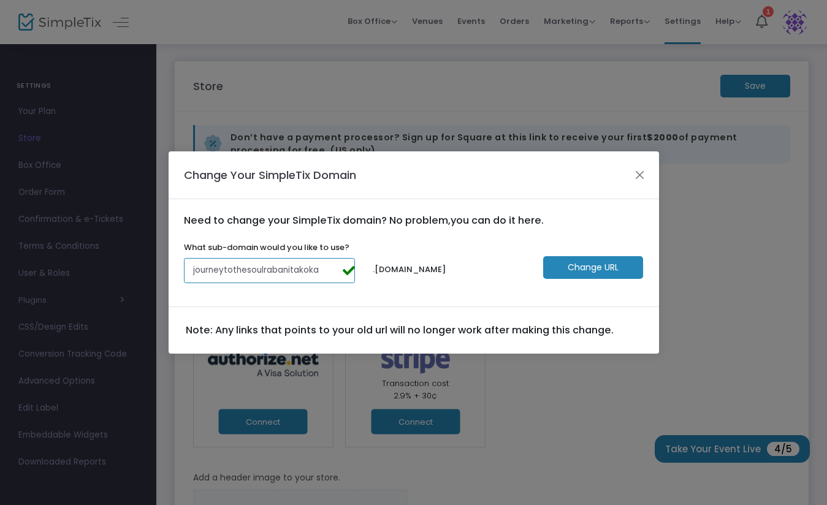
click at [322, 273] on input "journeytothesoulrabanitakoka" at bounding box center [270, 270] width 172 height 25
type input "journeytothesoul"
click at [597, 271] on m-button "Change URL" at bounding box center [593, 267] width 100 height 23
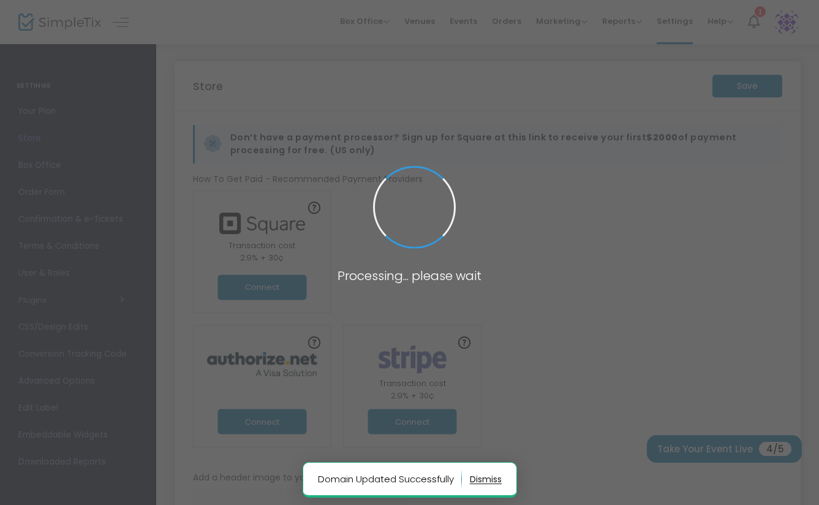
type input "https://journeytothesoul"
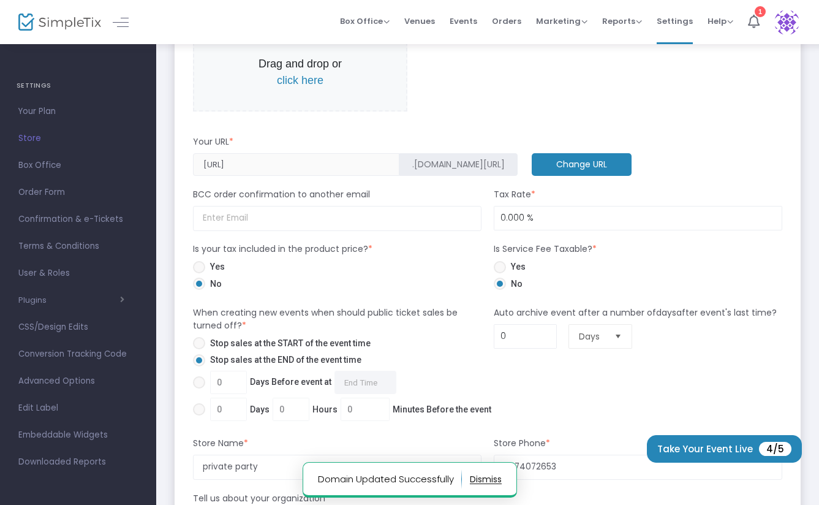
scroll to position [608, 0]
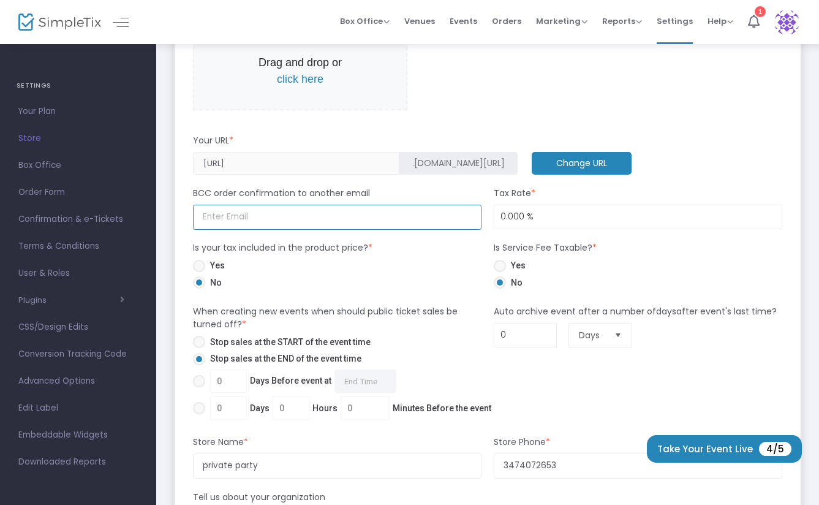
click at [240, 219] on input at bounding box center [337, 217] width 289 height 25
type input "shuvaisraelwomen1@gmail.com"
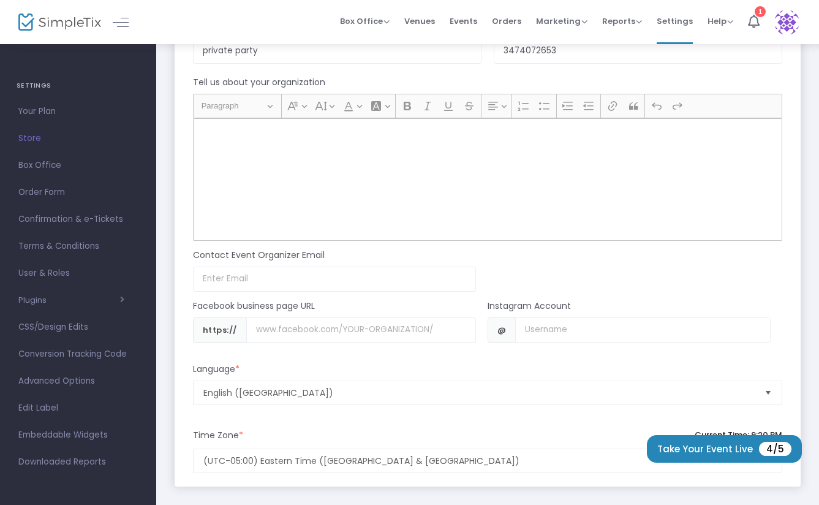
scroll to position [1029, 0]
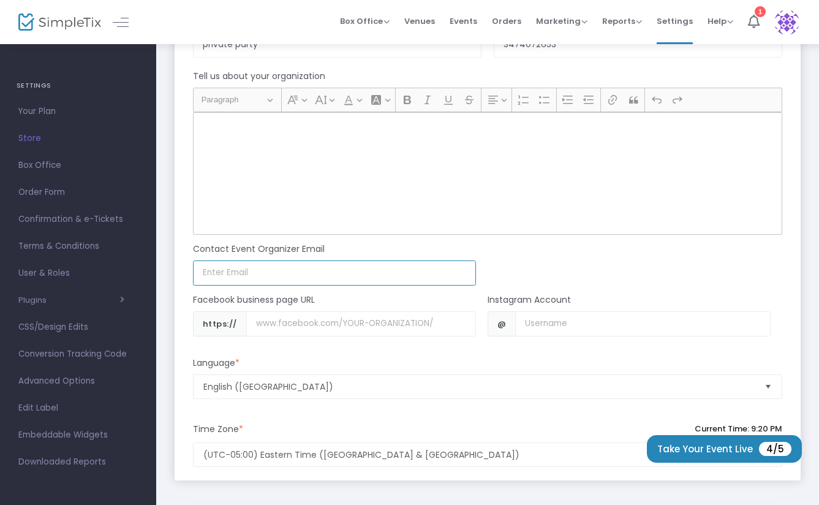
click at [276, 273] on input at bounding box center [334, 272] width 283 height 25
type input "shuvaisraelwomen1@gmail.com"
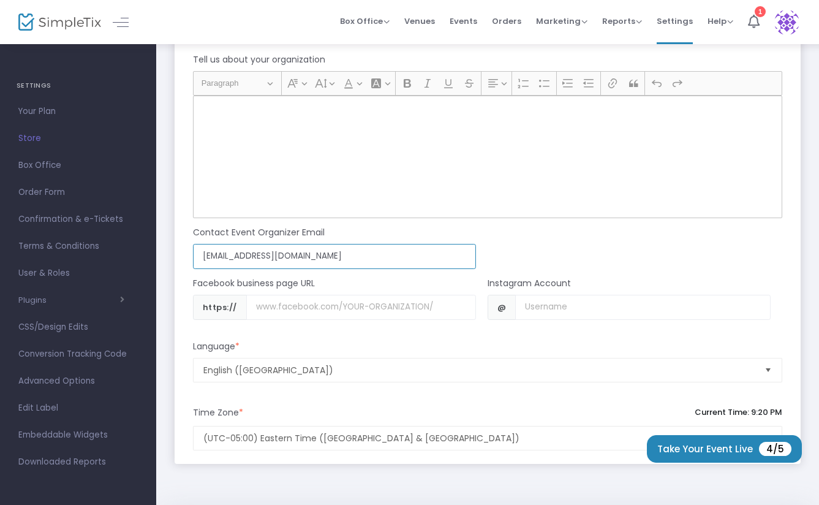
scroll to position [1054, 0]
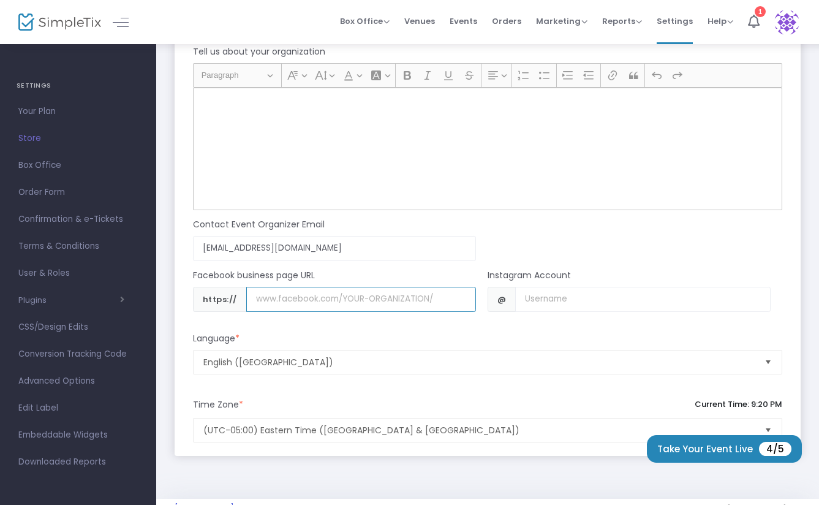
click at [379, 302] on input "Username" at bounding box center [361, 299] width 230 height 25
click at [434, 300] on input "Username" at bounding box center [361, 299] width 230 height 25
click at [432, 302] on input "Username" at bounding box center [361, 299] width 230 height 25
type input "w"
type input "www.facebook.com/shuvaisraelwomen"
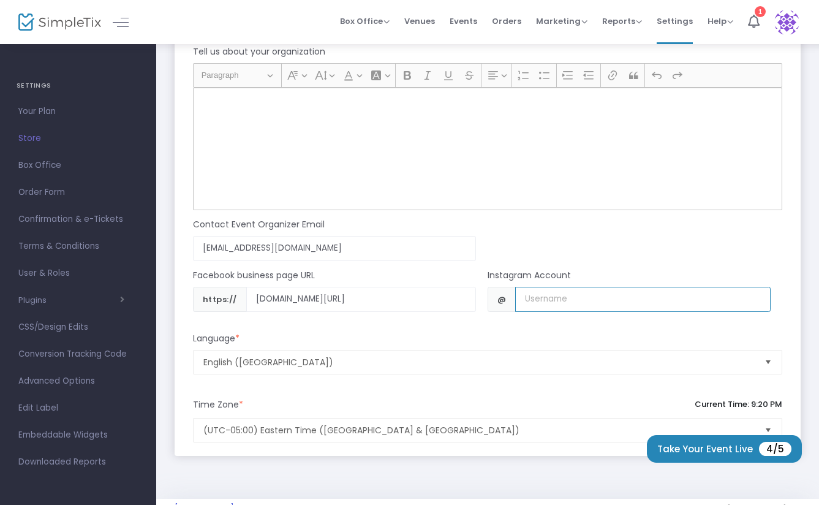
click at [568, 298] on input "Username" at bounding box center [642, 299] width 255 height 25
type input "shuvaisraelwomen"
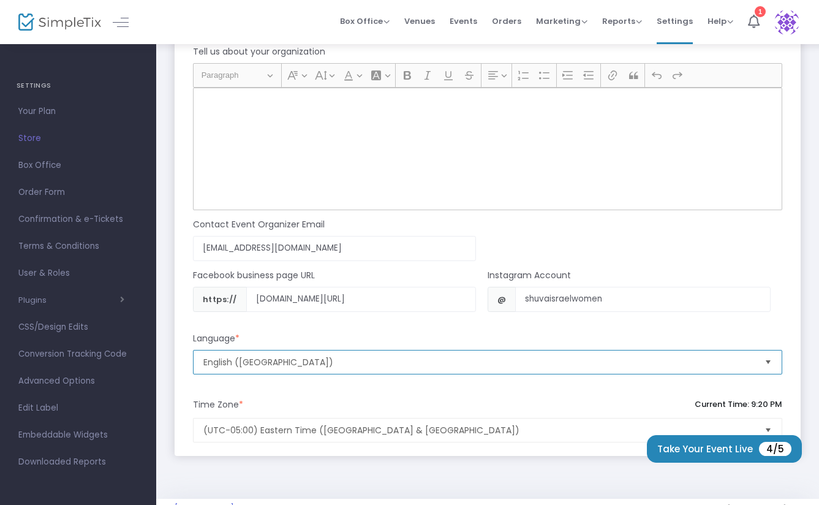
click at [568, 361] on span "English (United States)" at bounding box center [479, 362] width 552 height 12
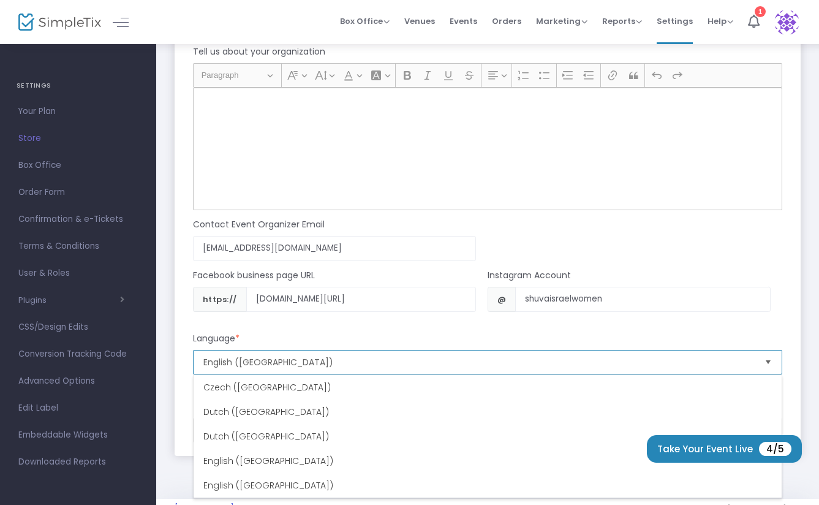
scroll to position [270, 0]
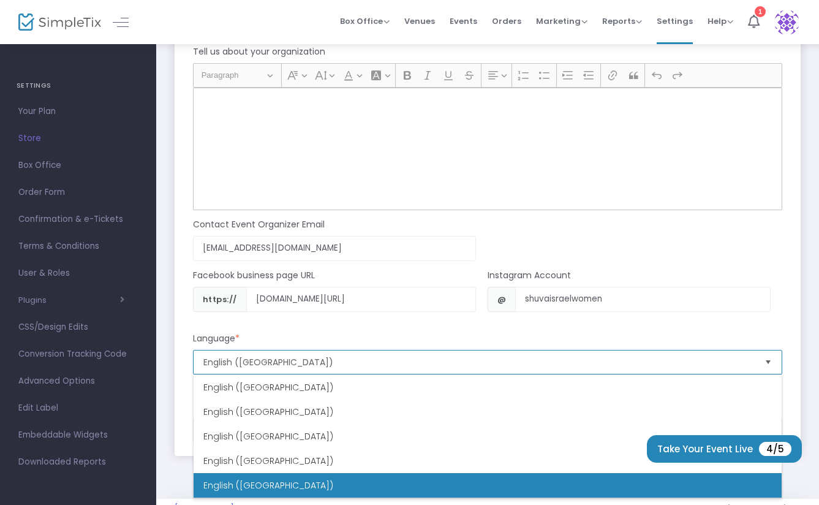
click at [472, 367] on span "English (United States)" at bounding box center [479, 362] width 552 height 12
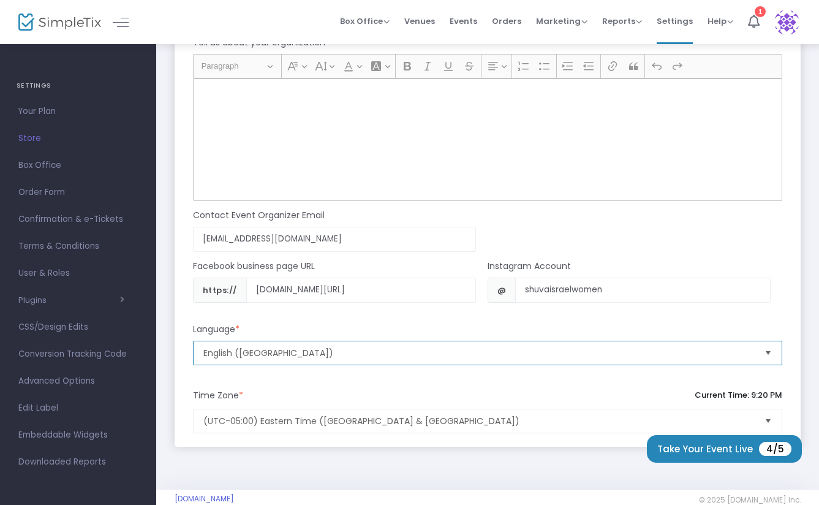
scroll to position [1084, 0]
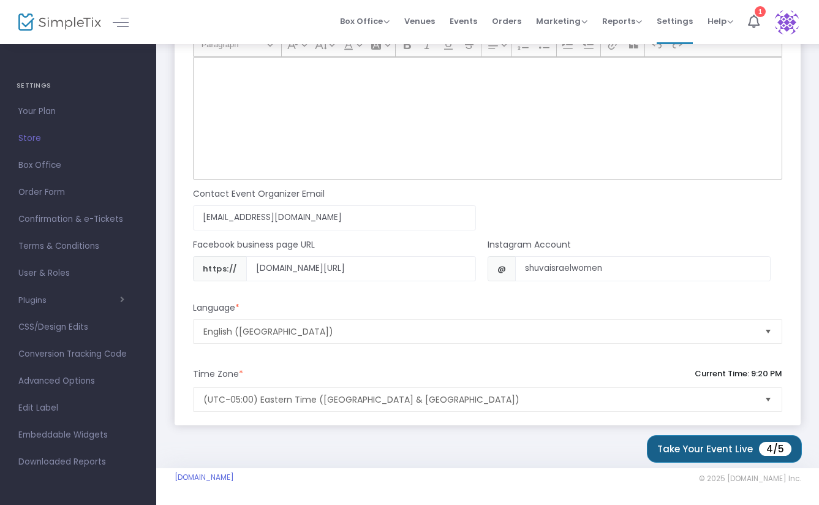
click at [741, 451] on button "Take Your Event Live 4/5" at bounding box center [724, 449] width 155 height 28
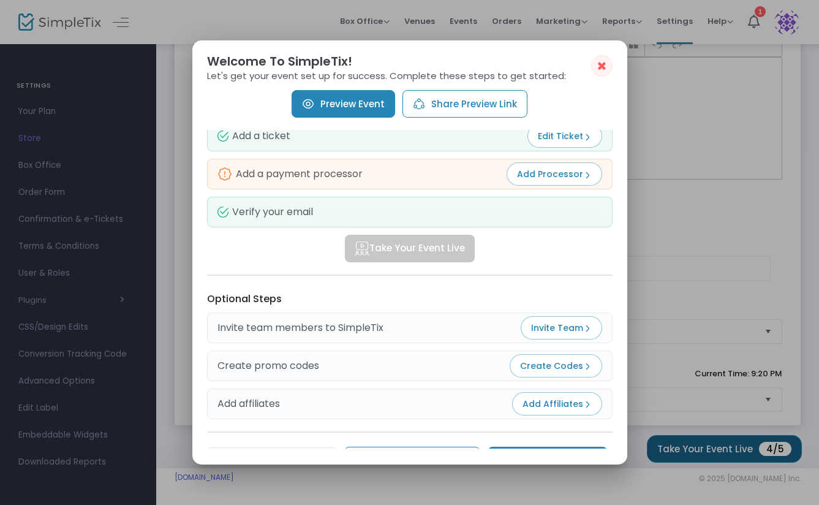
scroll to position [124, 0]
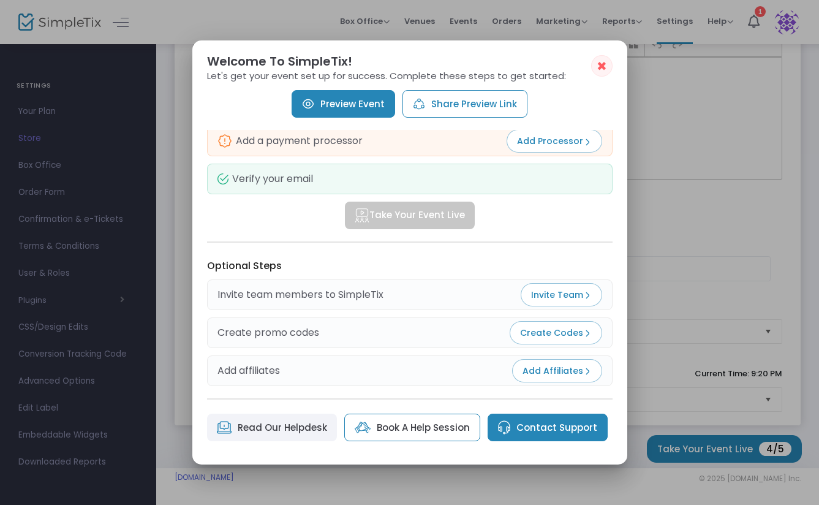
click at [656, 341] on div at bounding box center [409, 252] width 819 height 505
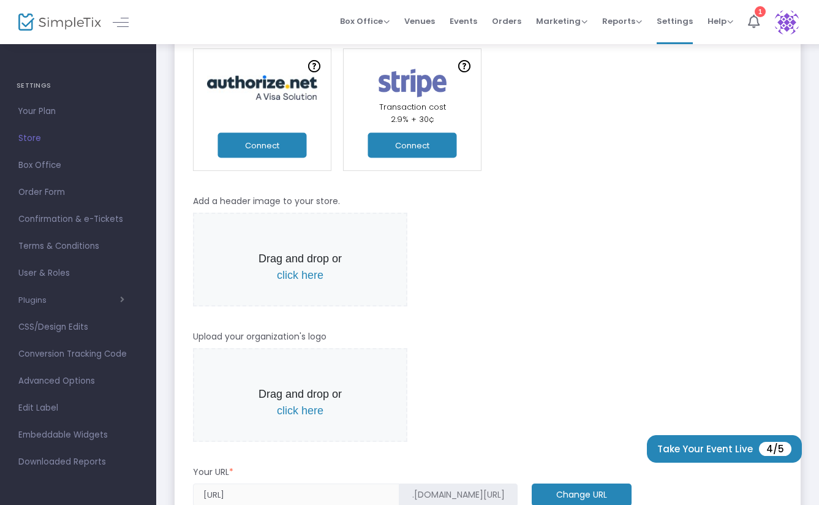
scroll to position [293, 0]
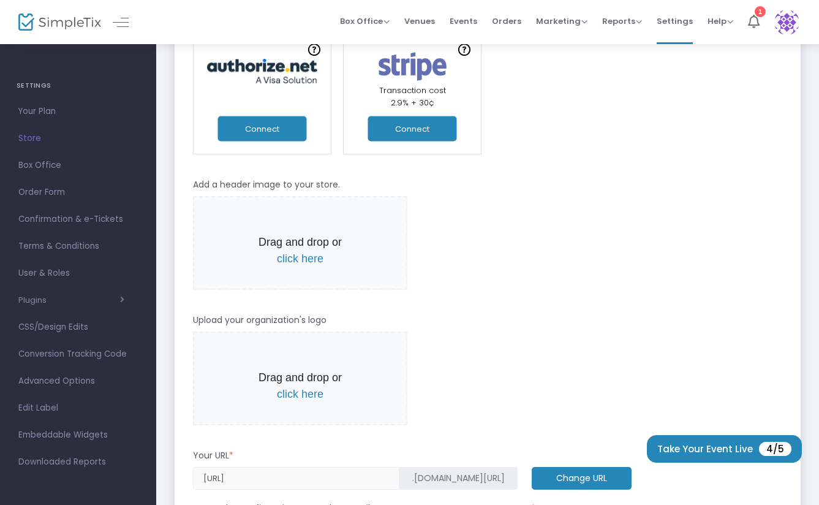
click at [313, 265] on span "click here" at bounding box center [300, 259] width 47 height 12
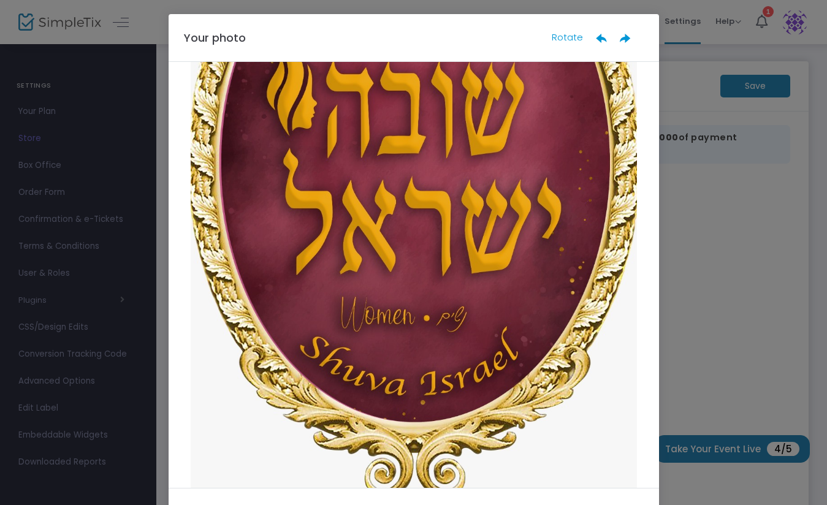
scroll to position [321, 0]
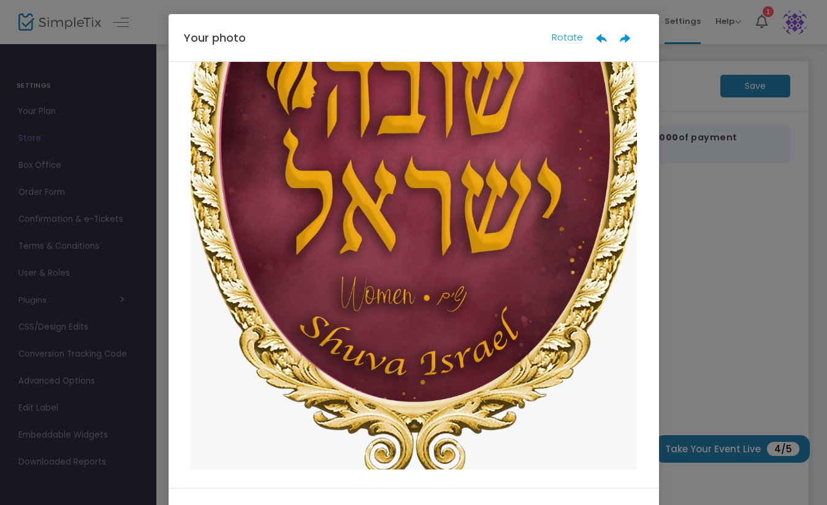
click at [706, 281] on ngb-modal-window "Your photo Rotate Done" at bounding box center [413, 252] width 827 height 505
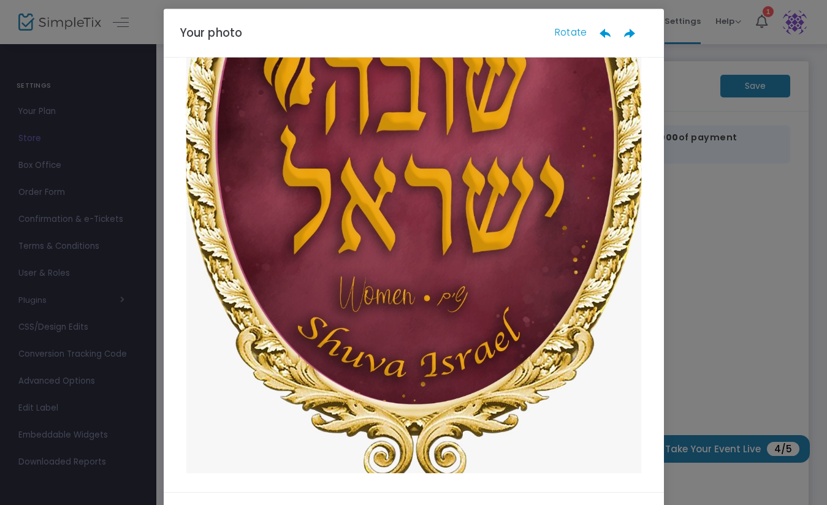
click at [713, 278] on ngb-modal-window "Your photo Rotate Done" at bounding box center [413, 252] width 827 height 505
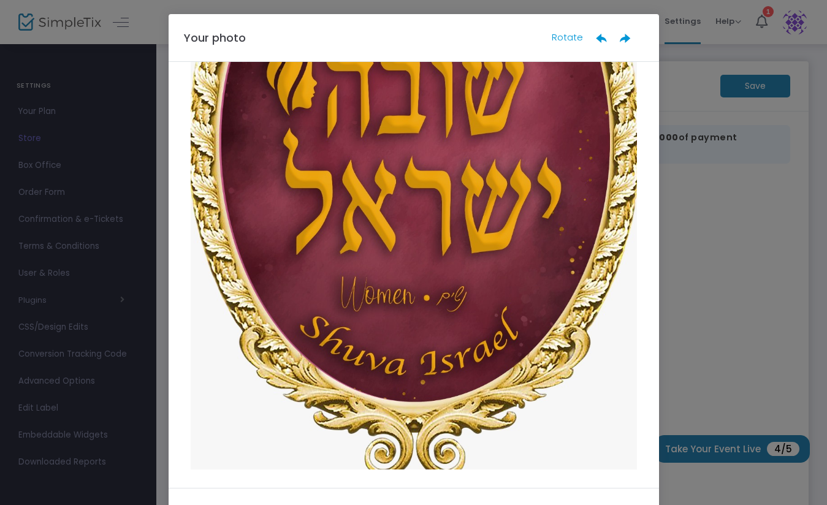
click at [706, 312] on ngb-modal-window "Your photo Rotate Done" at bounding box center [413, 252] width 827 height 505
click at [713, 319] on ngb-modal-window "Your photo Rotate Done" at bounding box center [413, 252] width 827 height 505
click at [720, 360] on ngb-modal-window "Your photo Rotate Done" at bounding box center [413, 252] width 827 height 505
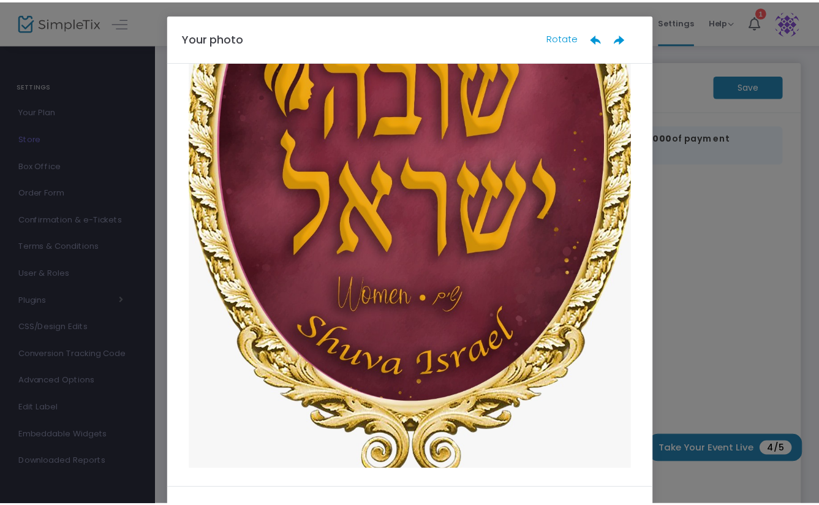
scroll to position [57, 0]
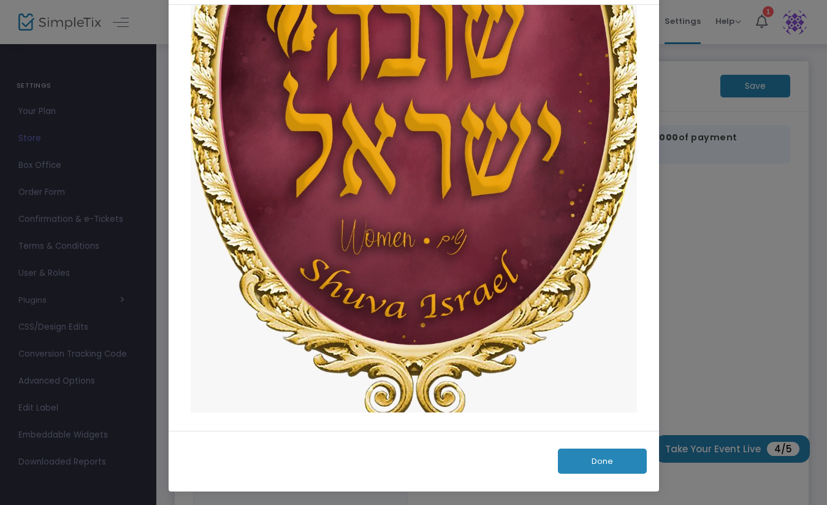
click at [604, 466] on button "Done" at bounding box center [602, 461] width 89 height 25
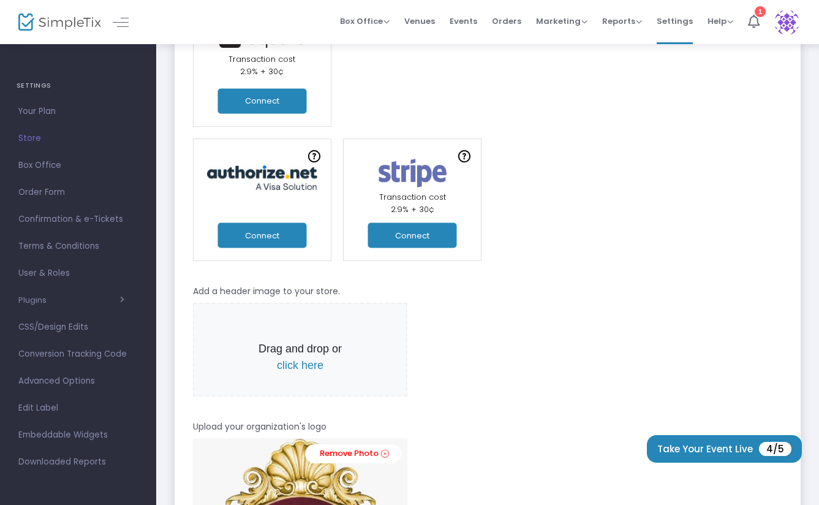
scroll to position [180, 0]
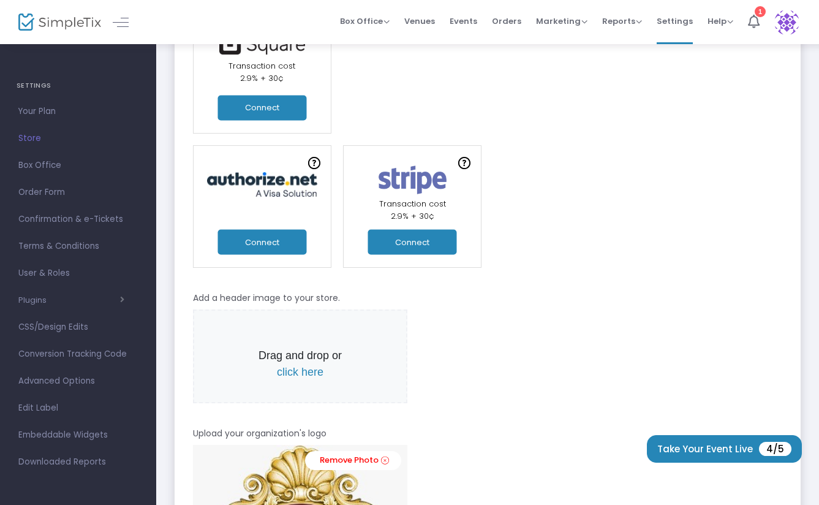
click at [312, 373] on span "click here" at bounding box center [300, 372] width 47 height 12
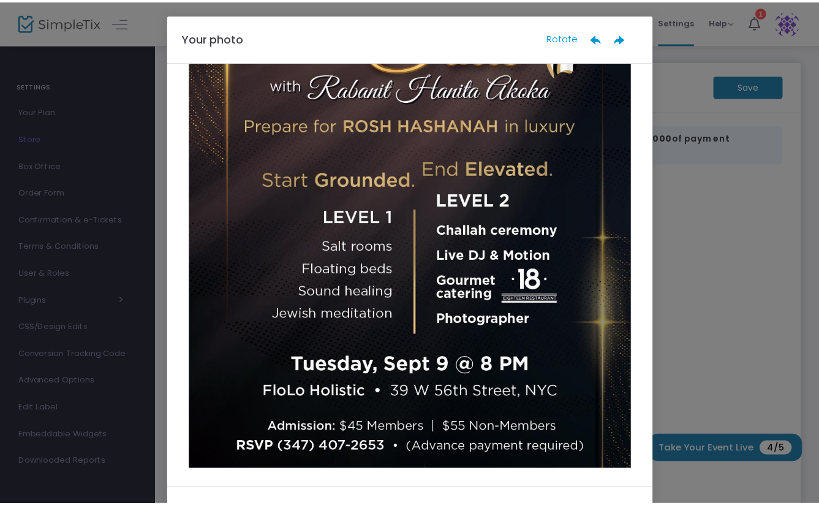
scroll to position [57, 0]
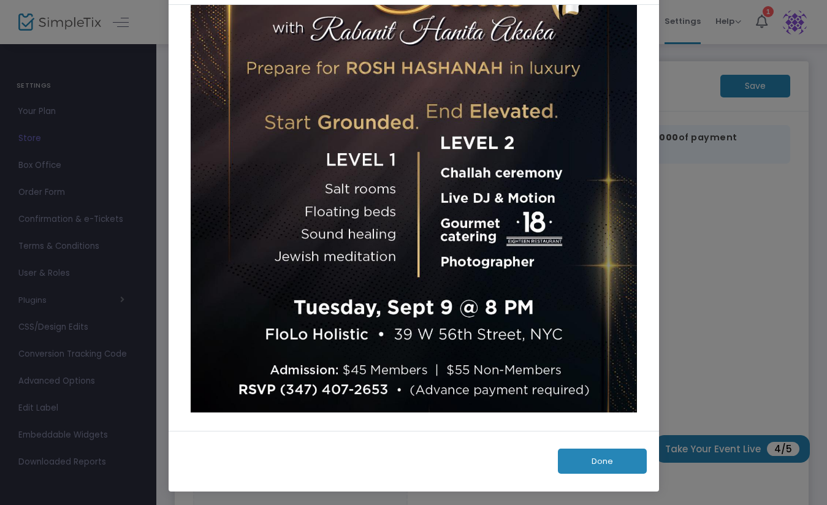
click at [603, 466] on button "Done" at bounding box center [602, 461] width 89 height 25
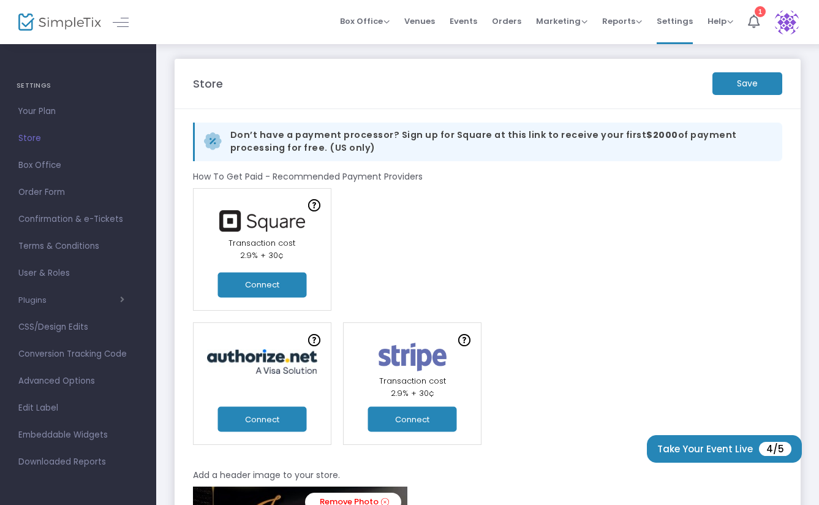
scroll to position [0, 0]
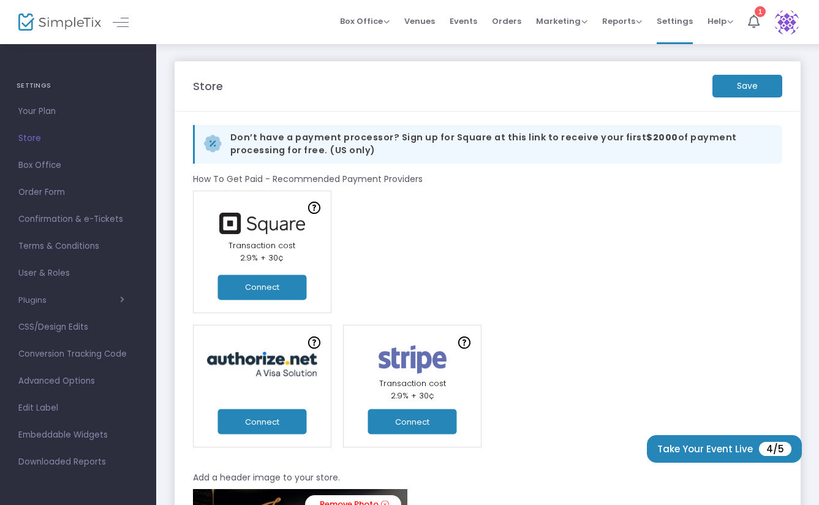
click at [320, 208] on img at bounding box center [314, 208] width 12 height 12
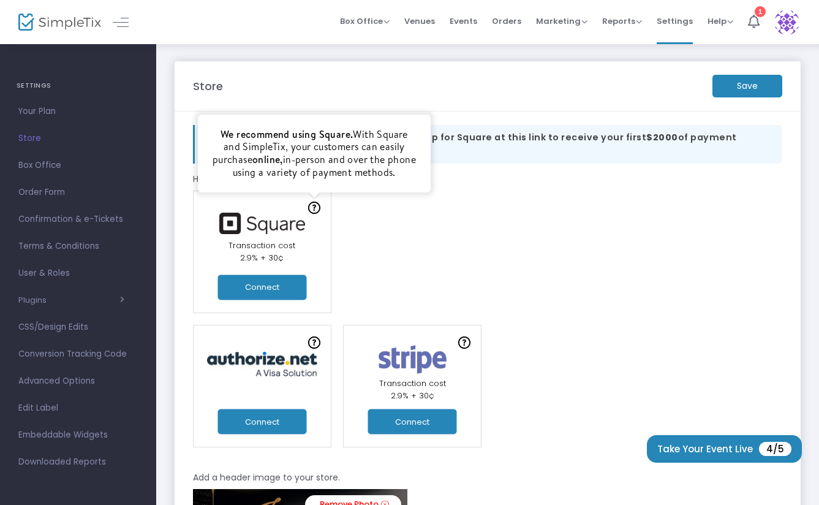
click at [269, 287] on button "Connect" at bounding box center [262, 287] width 89 height 25
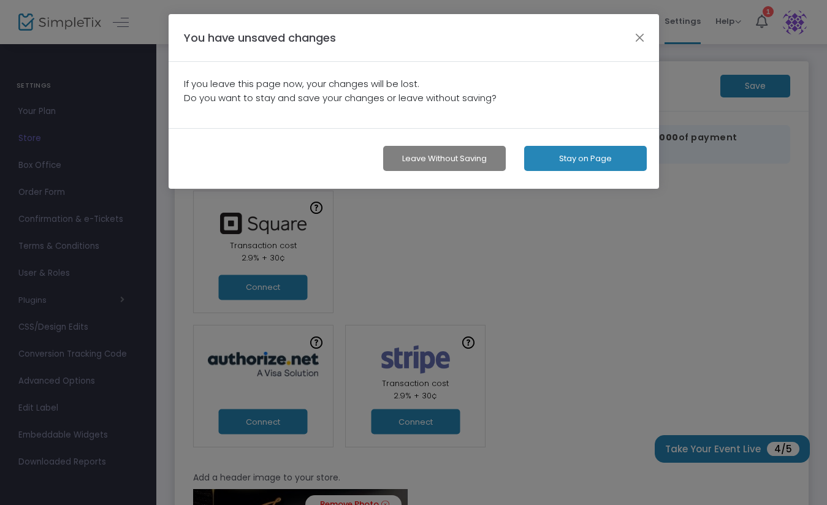
click at [614, 166] on button "Stay on Page" at bounding box center [585, 158] width 123 height 25
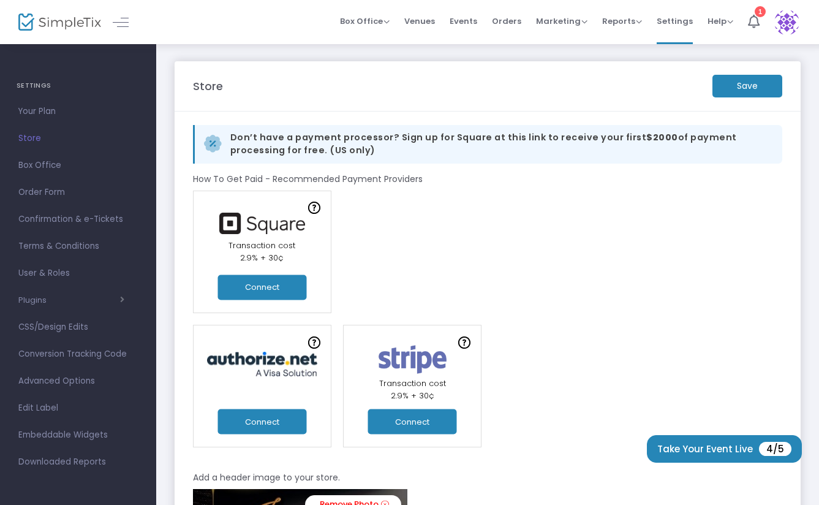
click at [755, 89] on m-button "Save" at bounding box center [748, 86] width 70 height 23
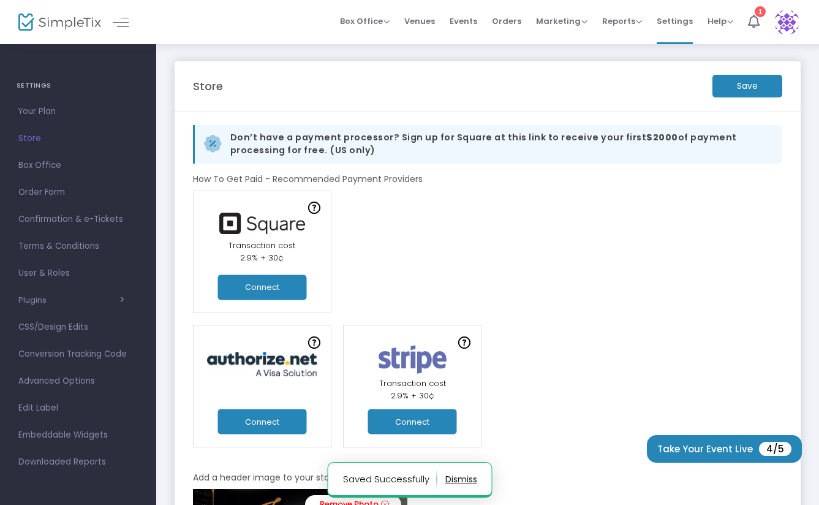
click at [276, 291] on button "Connect" at bounding box center [262, 287] width 89 height 25
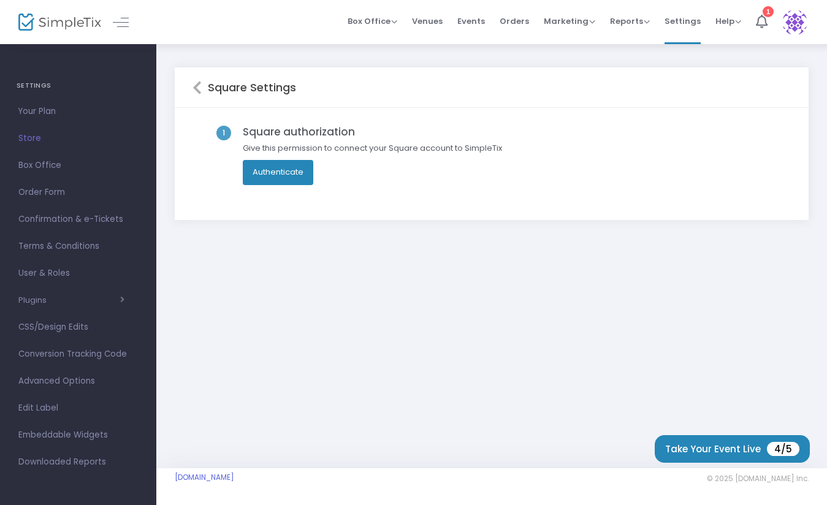
click at [300, 180] on button "Authenticate" at bounding box center [278, 172] width 70 height 25
click at [290, 170] on button "Authenticate" at bounding box center [278, 172] width 70 height 25
click at [197, 83] on icon at bounding box center [196, 87] width 9 height 15
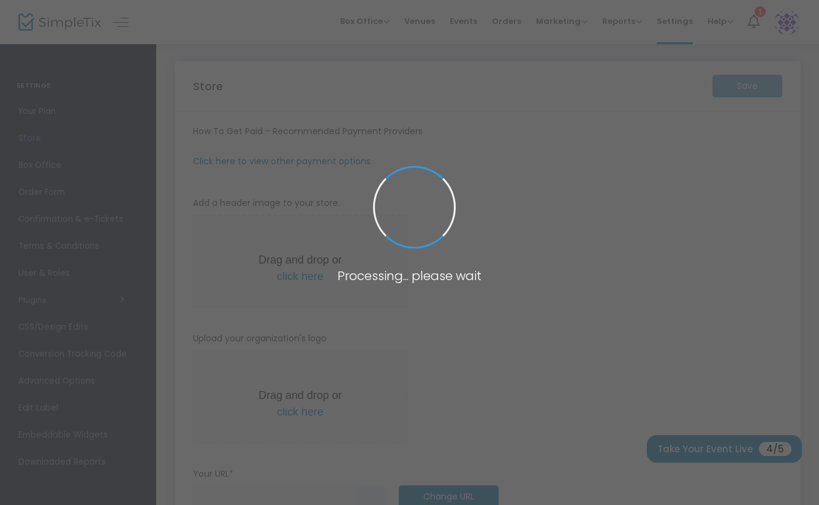
type input "https://journeytothesoul"
type input "shuvaisraelwomen1@gmail.com"
radio input "false"
radio input "true"
type input "private party"
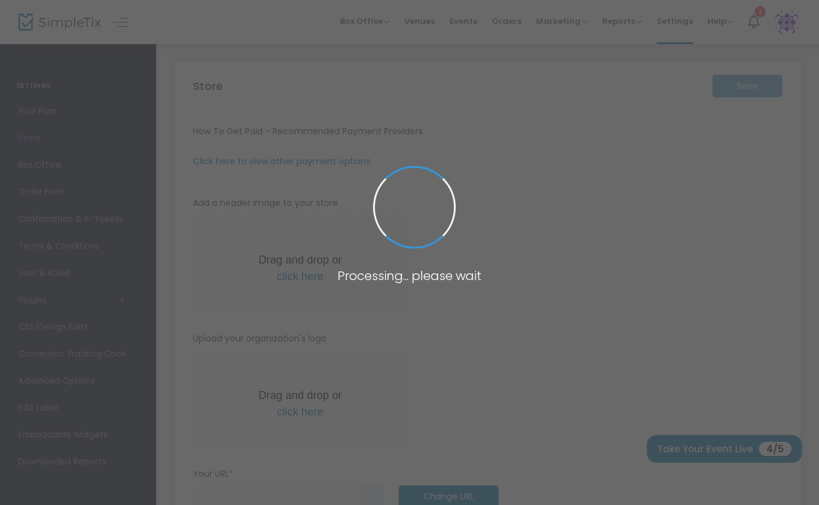
type input "3474072653"
type input "shuvaisraelwomen1@gmail.com"
type input "www.facebook.com/shuvaisraelwomen"
type input "shuvaisraelwomen"
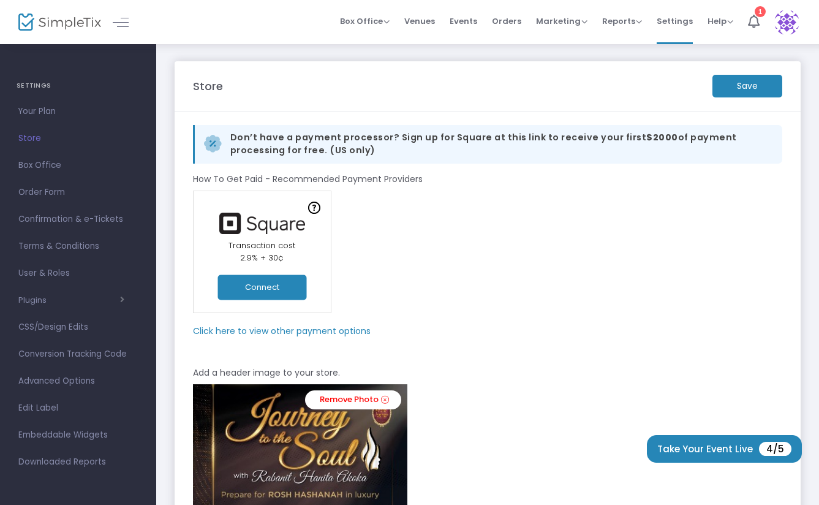
click at [348, 333] on m-panel-subtitle "Click here to view other payment options" at bounding box center [282, 331] width 178 height 13
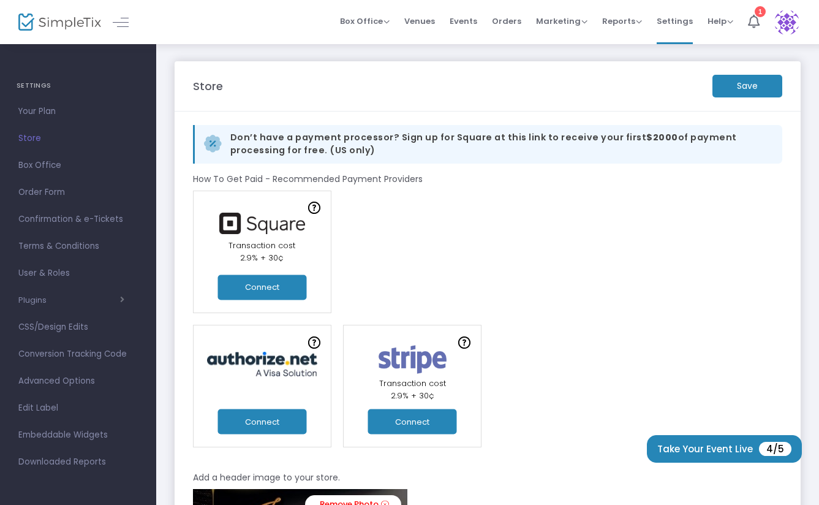
click at [321, 348] on div at bounding box center [314, 342] width 18 height 18
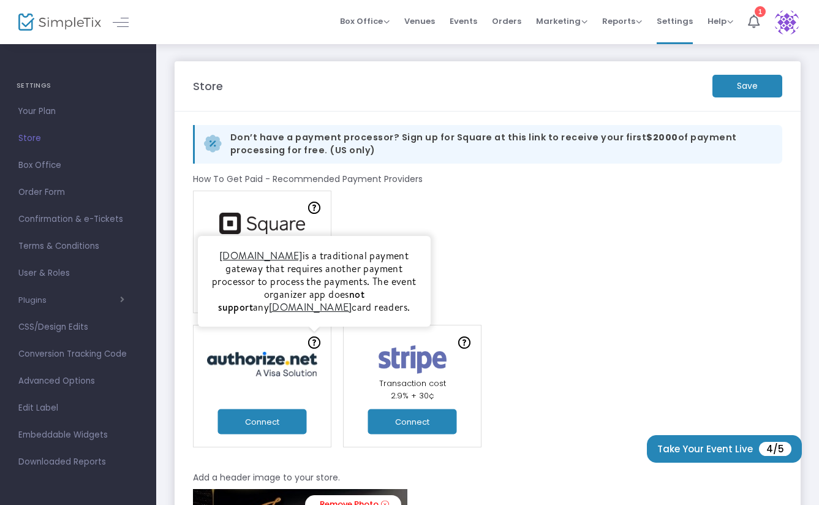
click at [471, 348] on div at bounding box center [464, 342] width 18 height 18
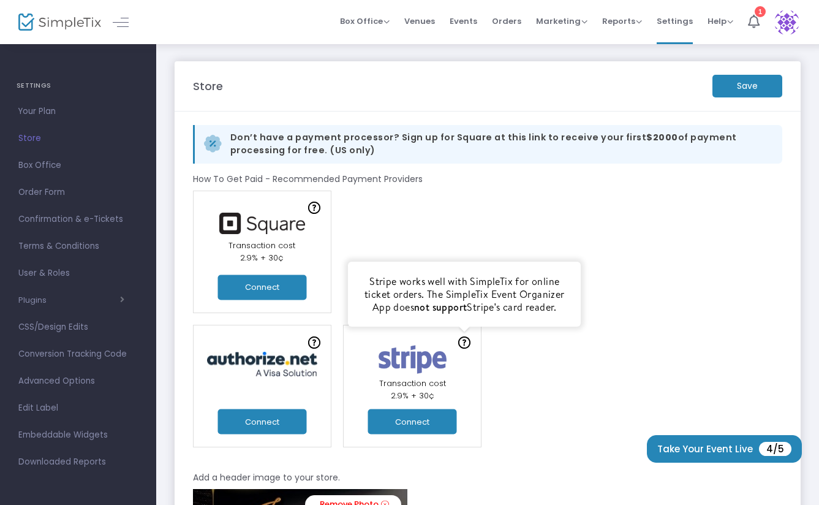
click at [529, 390] on div "Not recommended Connect Connect Stripe works well with SimpleTix for online tic…" at bounding box center [488, 386] width 602 height 123
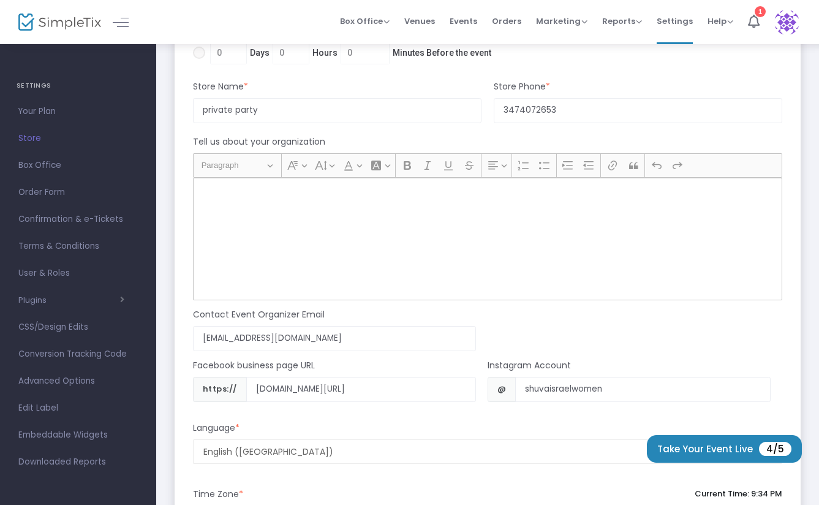
scroll to position [1517, 0]
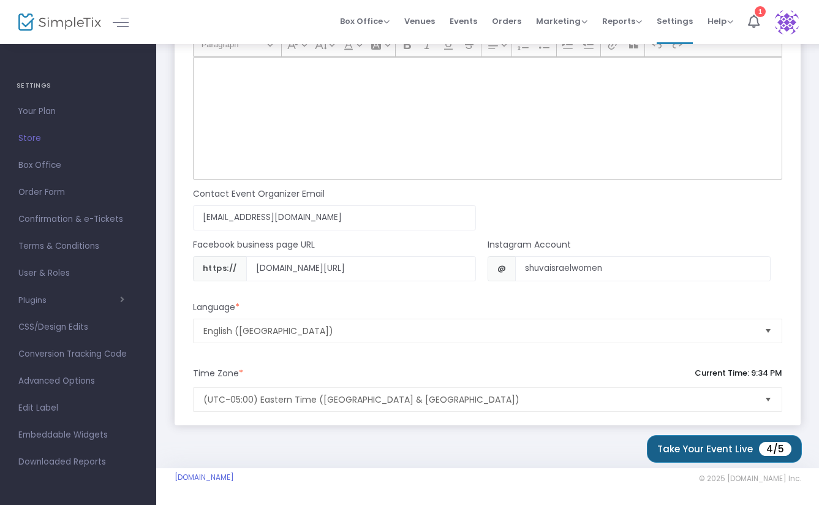
click at [718, 453] on button "Take Your Event Live 4/5" at bounding box center [724, 449] width 155 height 28
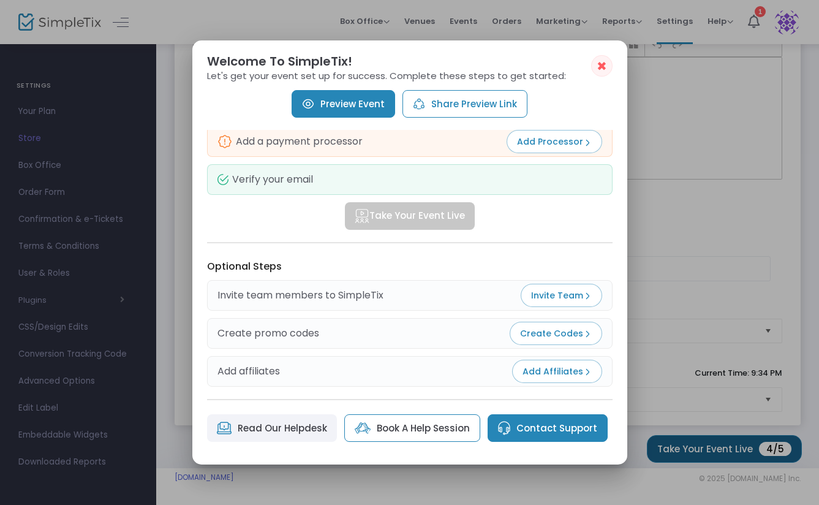
scroll to position [124, 0]
click at [527, 432] on link "Contact Support" at bounding box center [548, 428] width 120 height 28
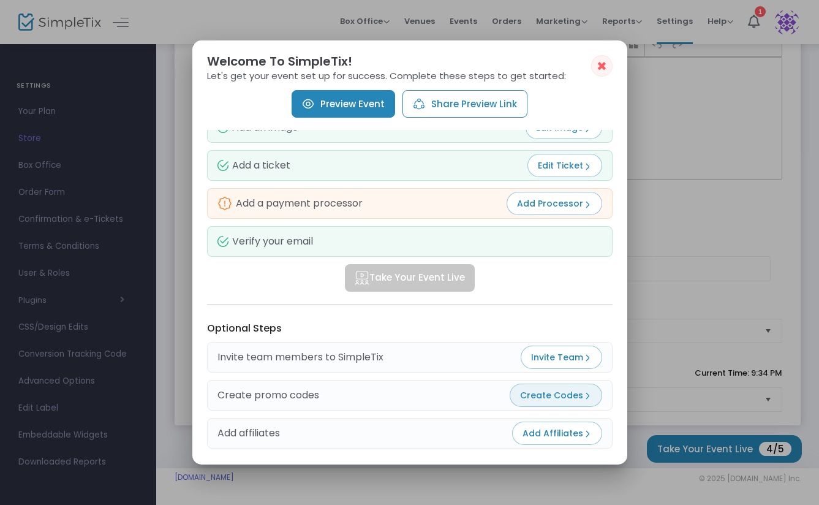
scroll to position [0, 0]
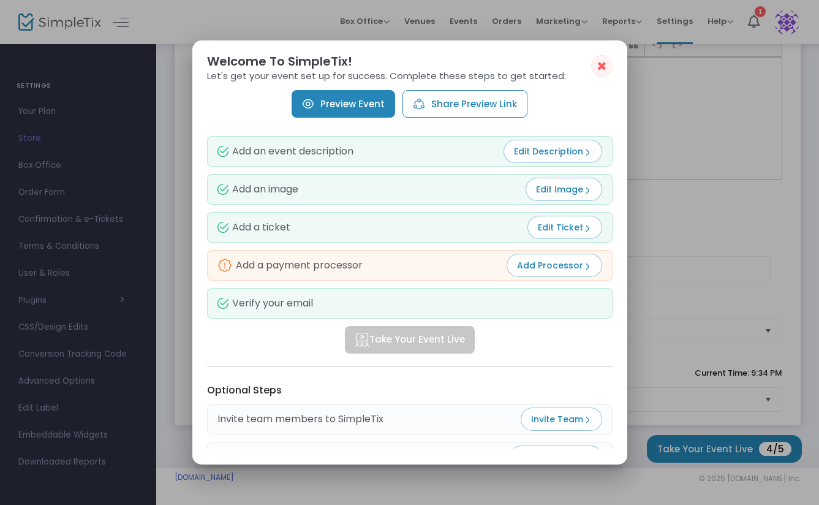
click at [565, 268] on span "Add Processor" at bounding box center [554, 265] width 75 height 12
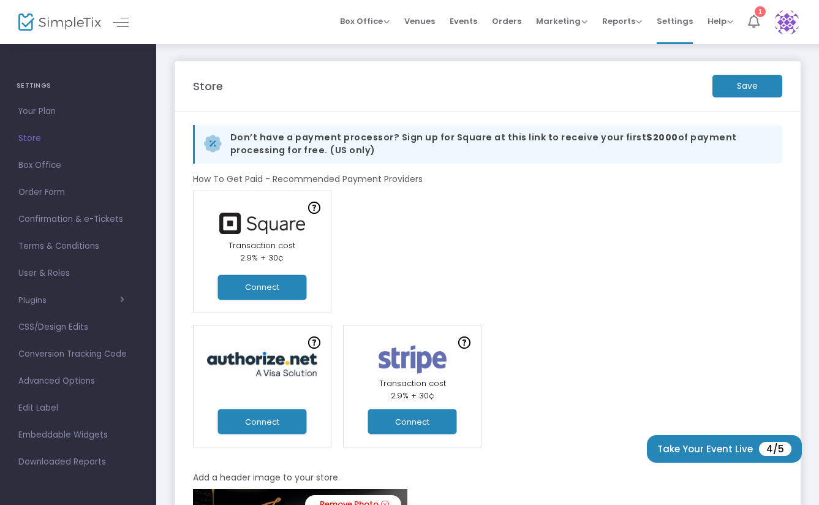
click at [761, 25] on li "1" at bounding box center [754, 22] width 26 height 44
